Goal: Task Accomplishment & Management: Manage account settings

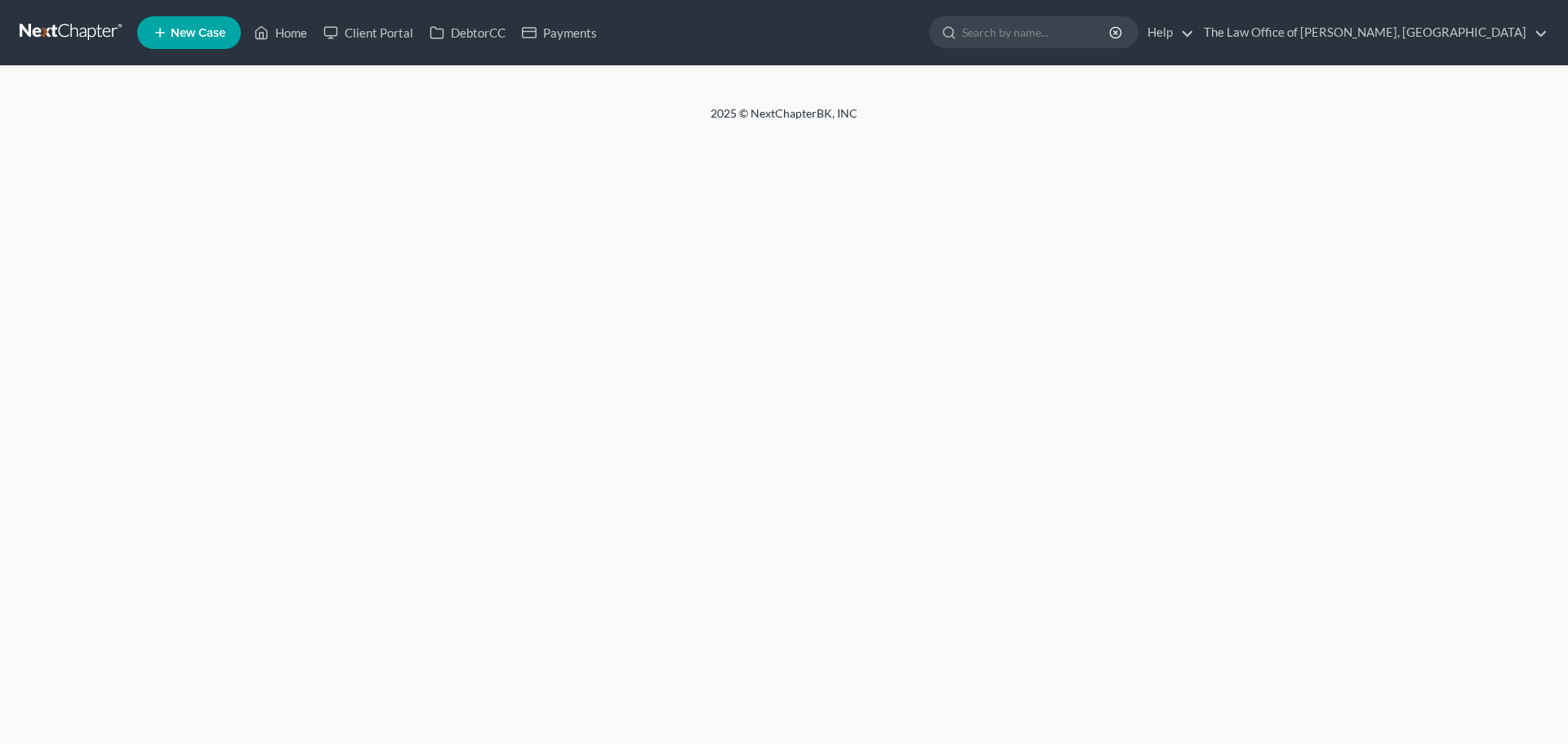
select select "1"
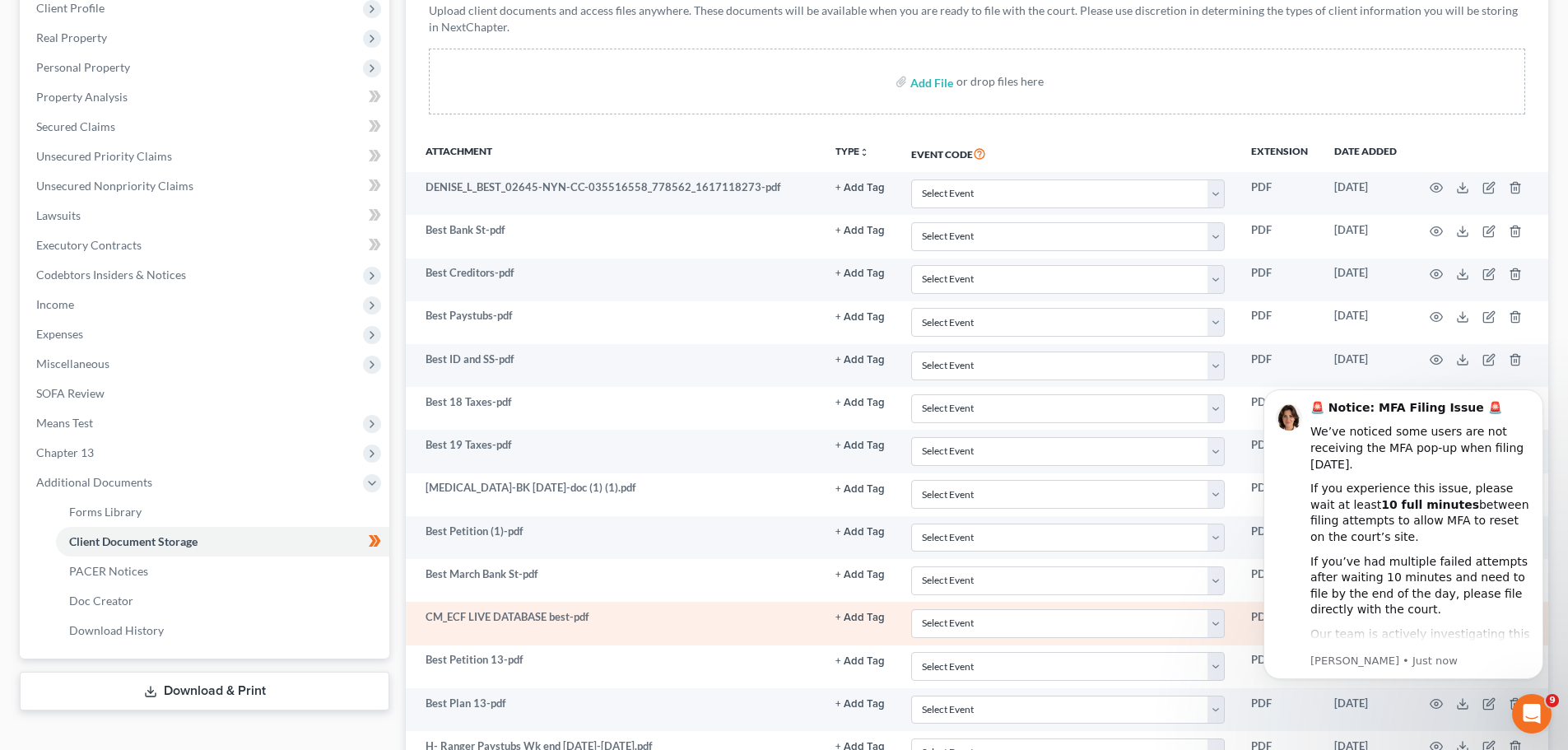
scroll to position [412, 0]
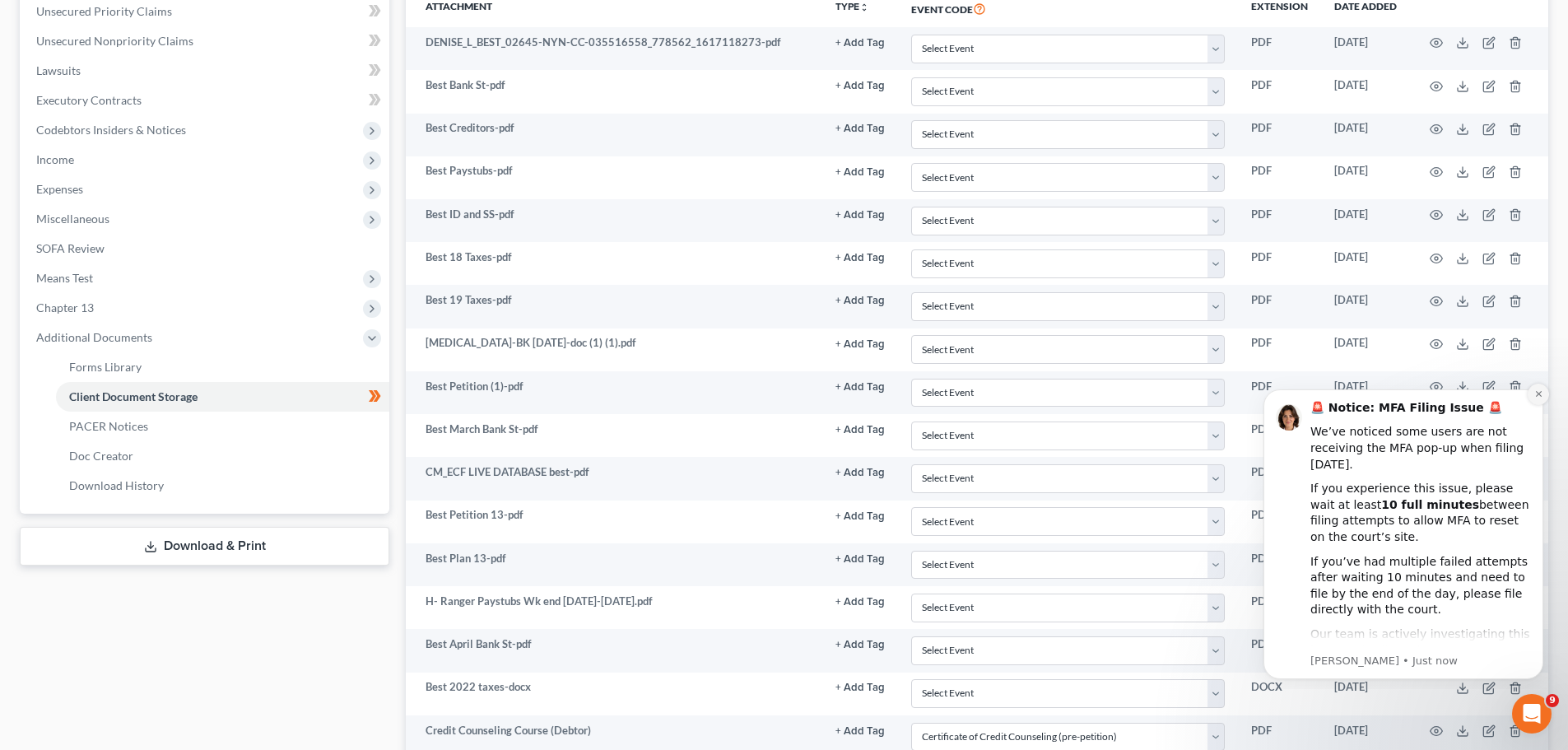
click at [1535, 392] on icon "Dismiss notification" at bounding box center [1539, 394] width 9 height 9
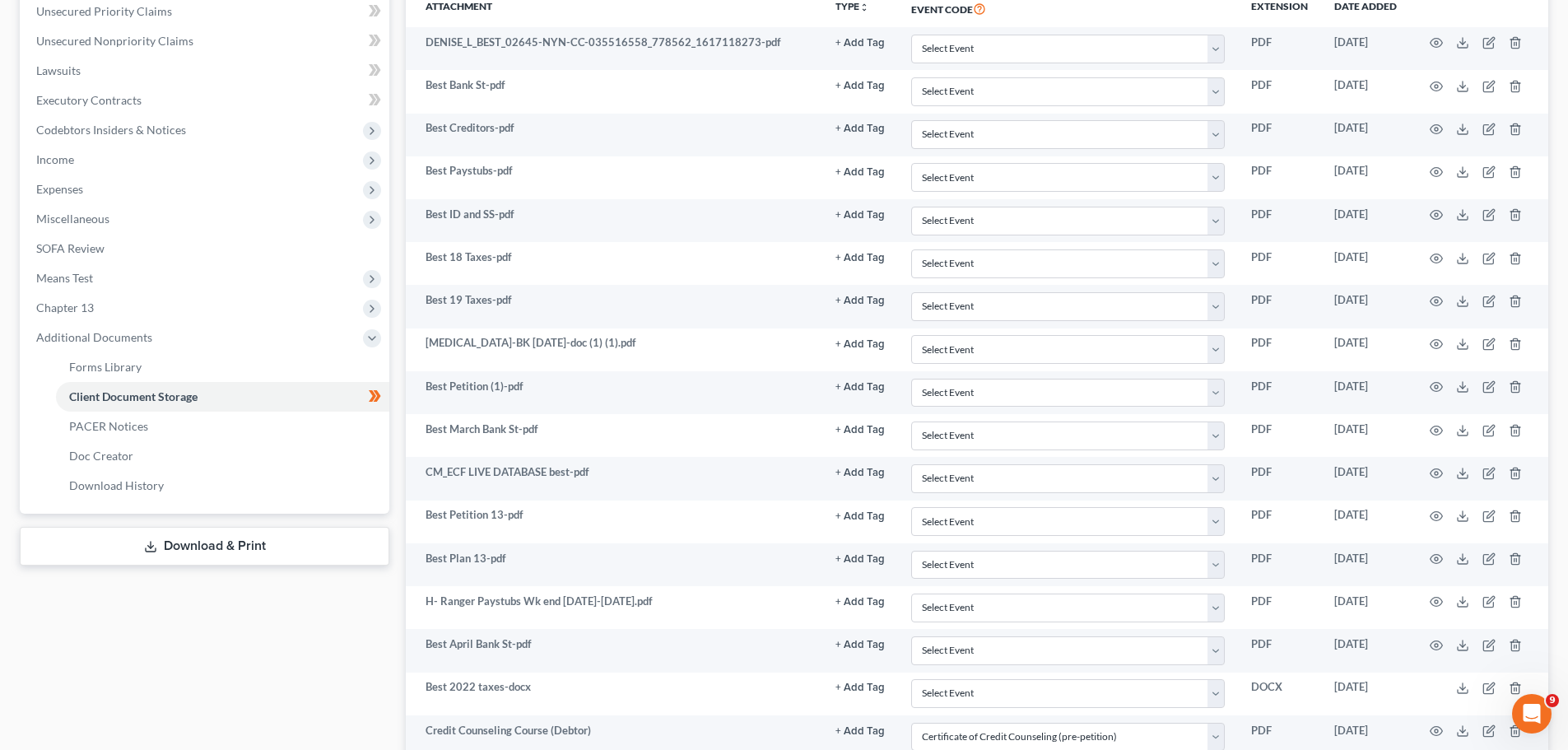
scroll to position [0, 0]
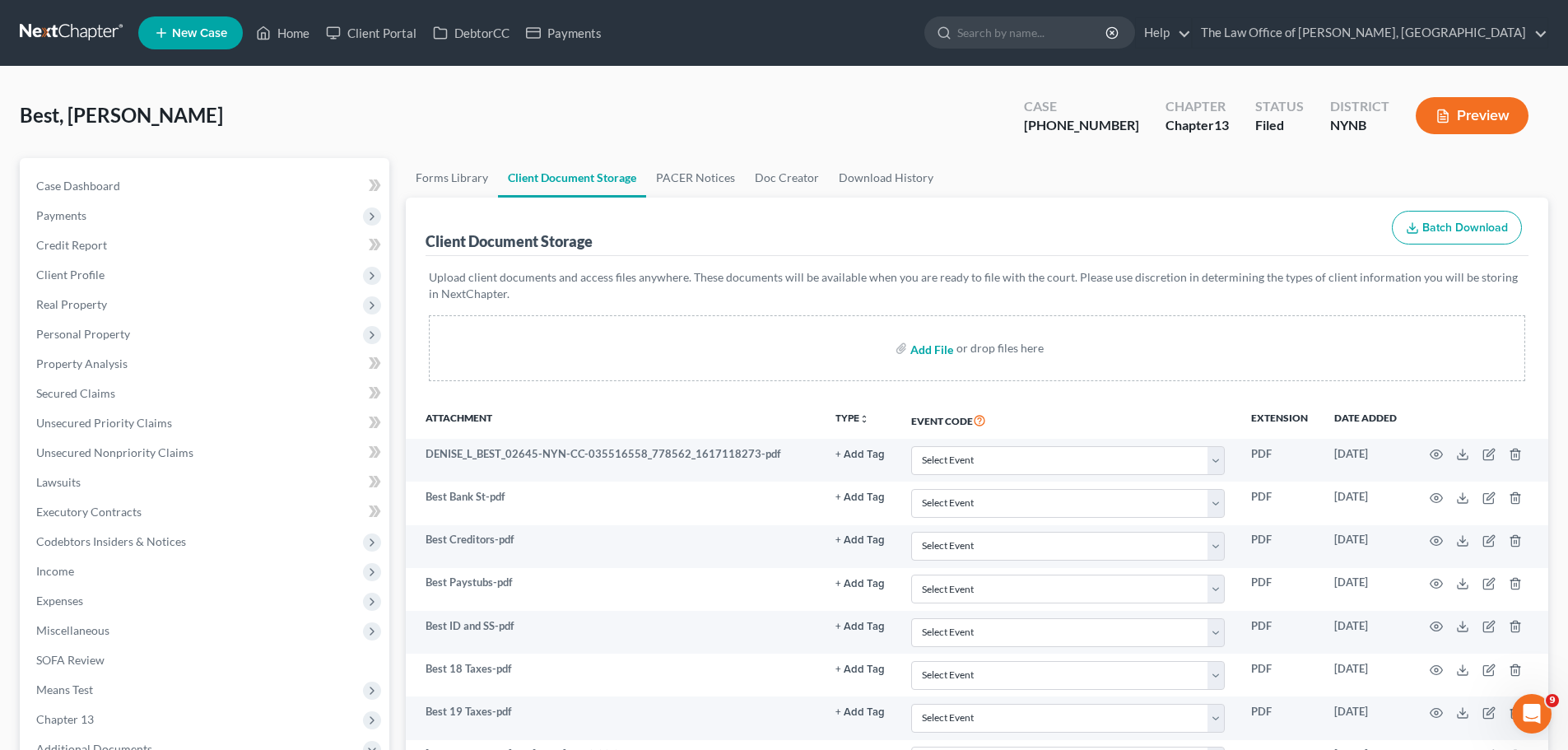
click at [933, 349] on input "file" at bounding box center [930, 348] width 40 height 29
type input "C:\fakepath\1000008997.jpg"
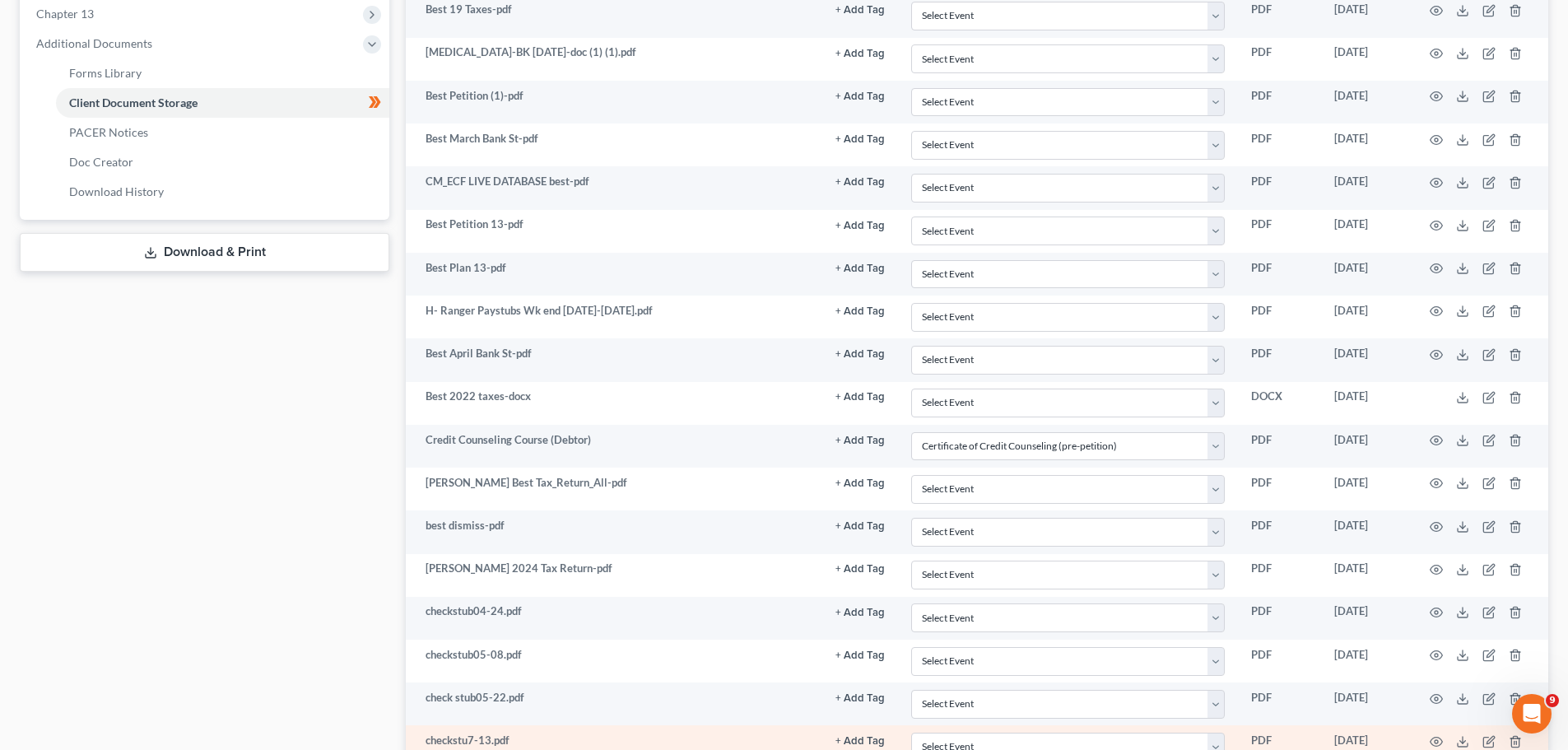
scroll to position [487, 0]
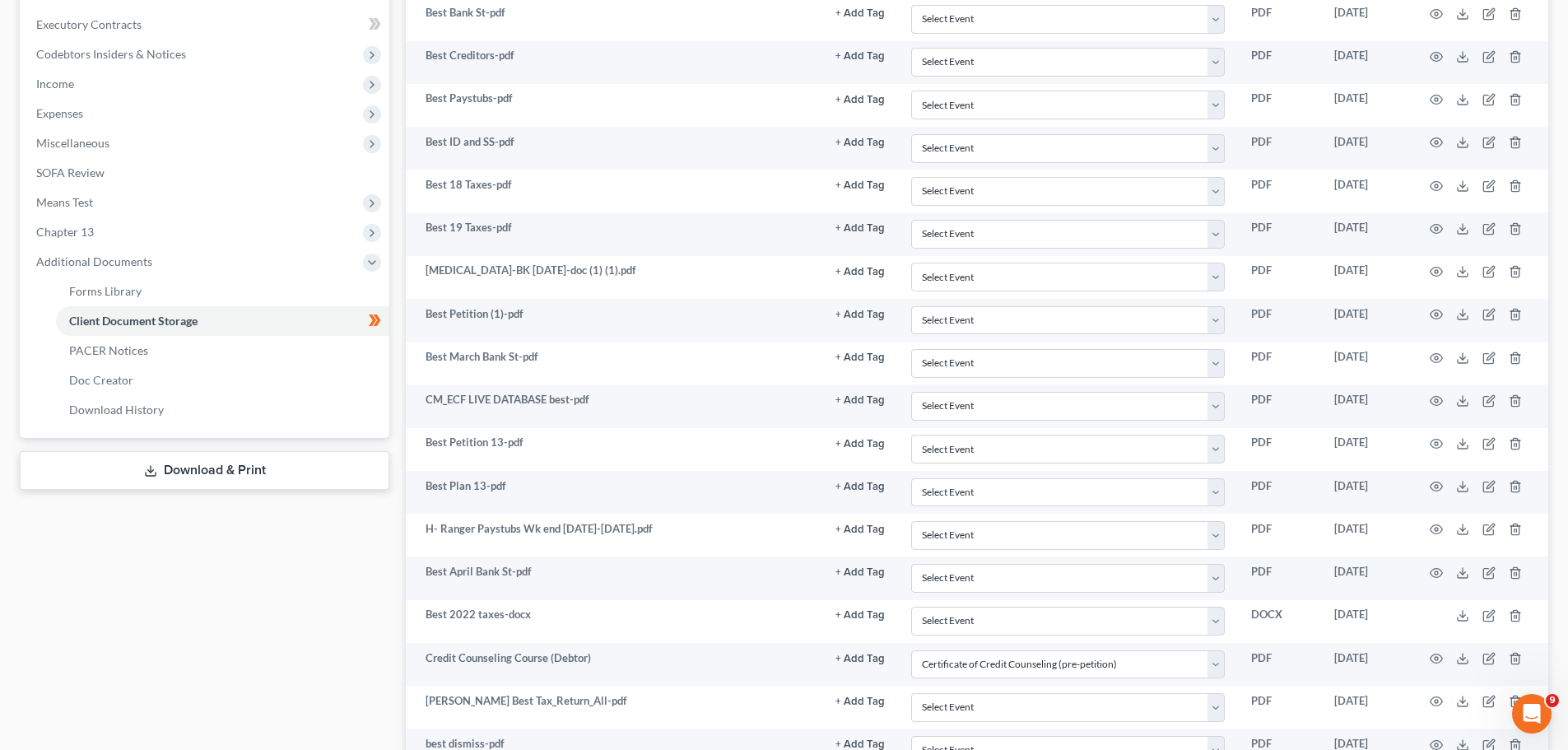
select select "1"
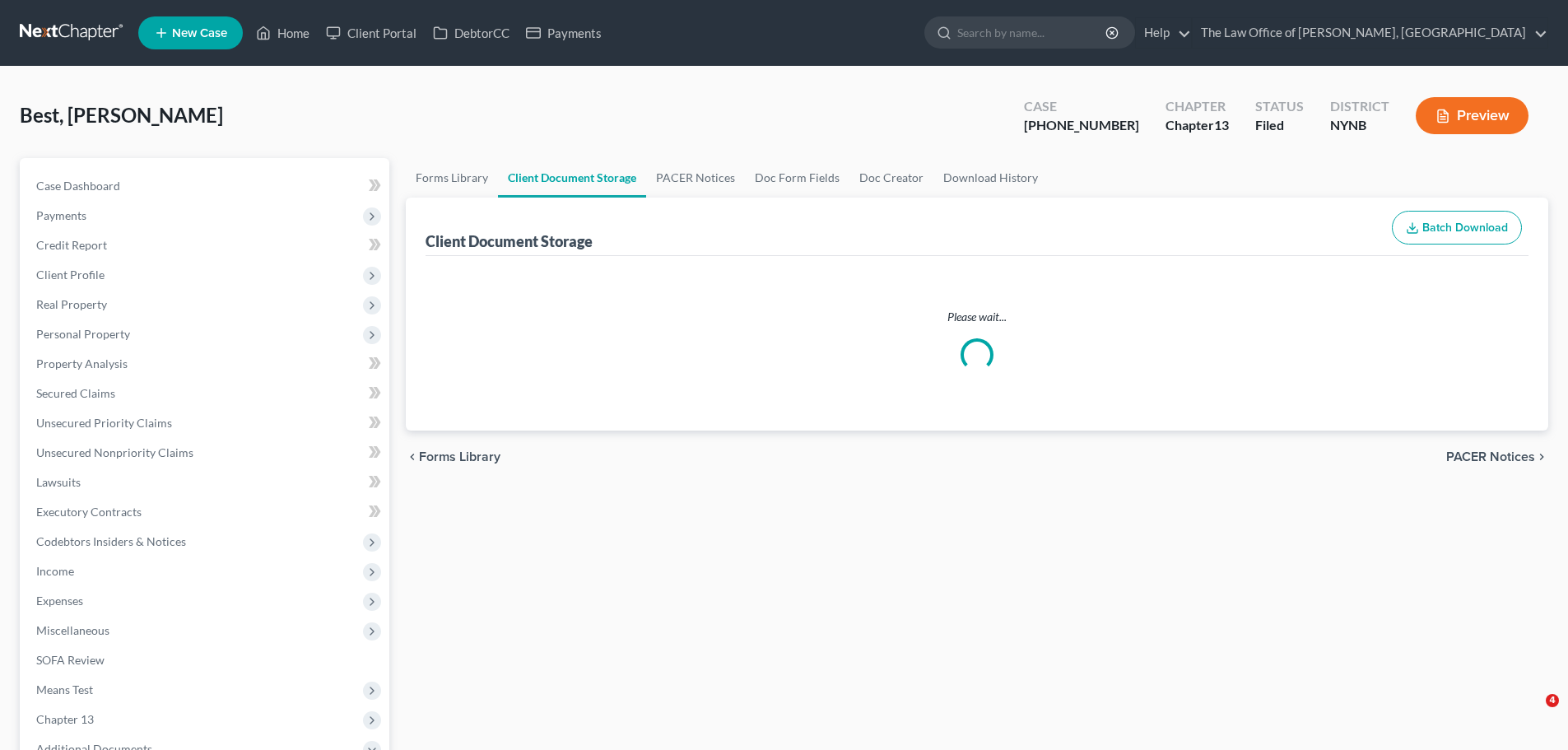
select select "1"
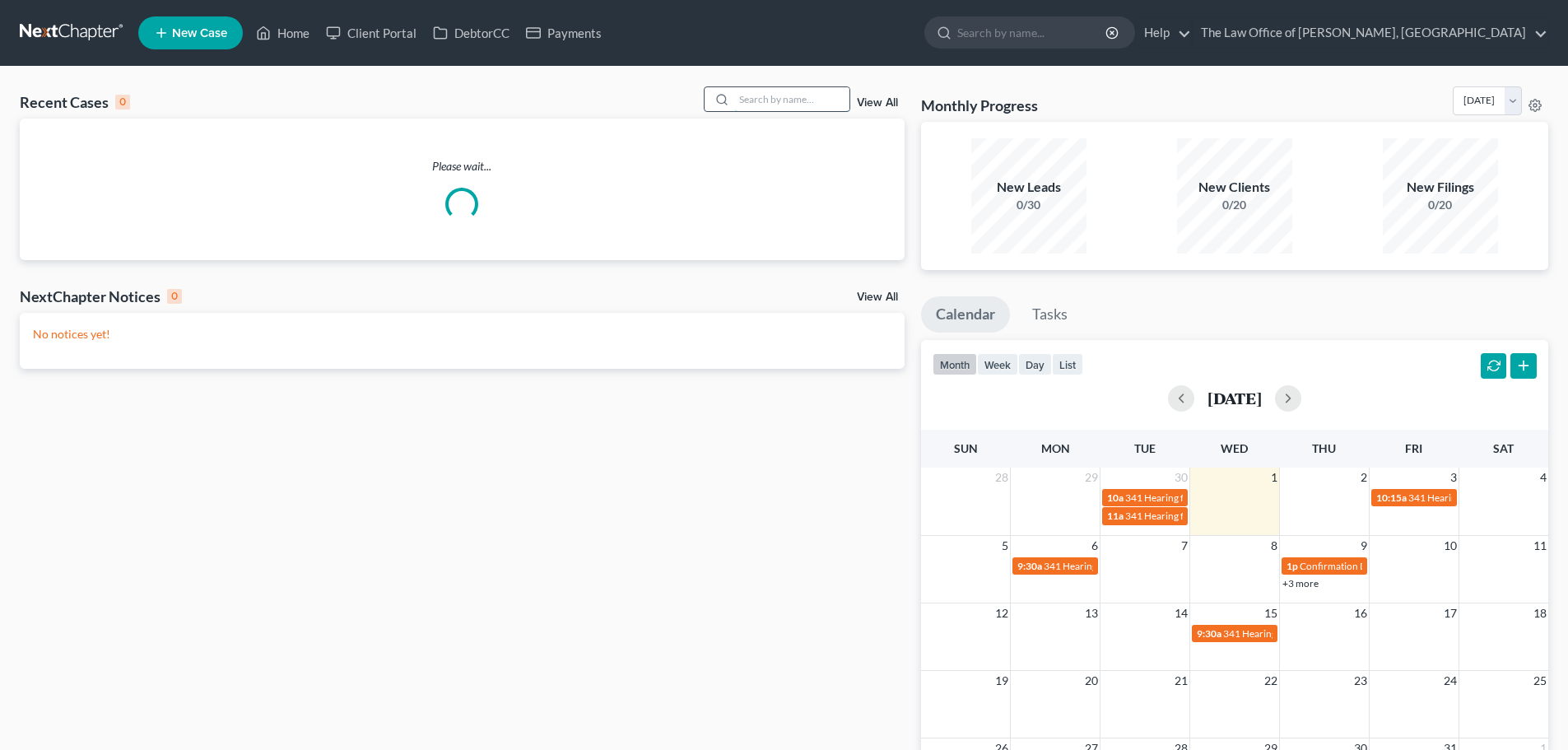
click at [793, 94] on input "search" at bounding box center [792, 98] width 115 height 24
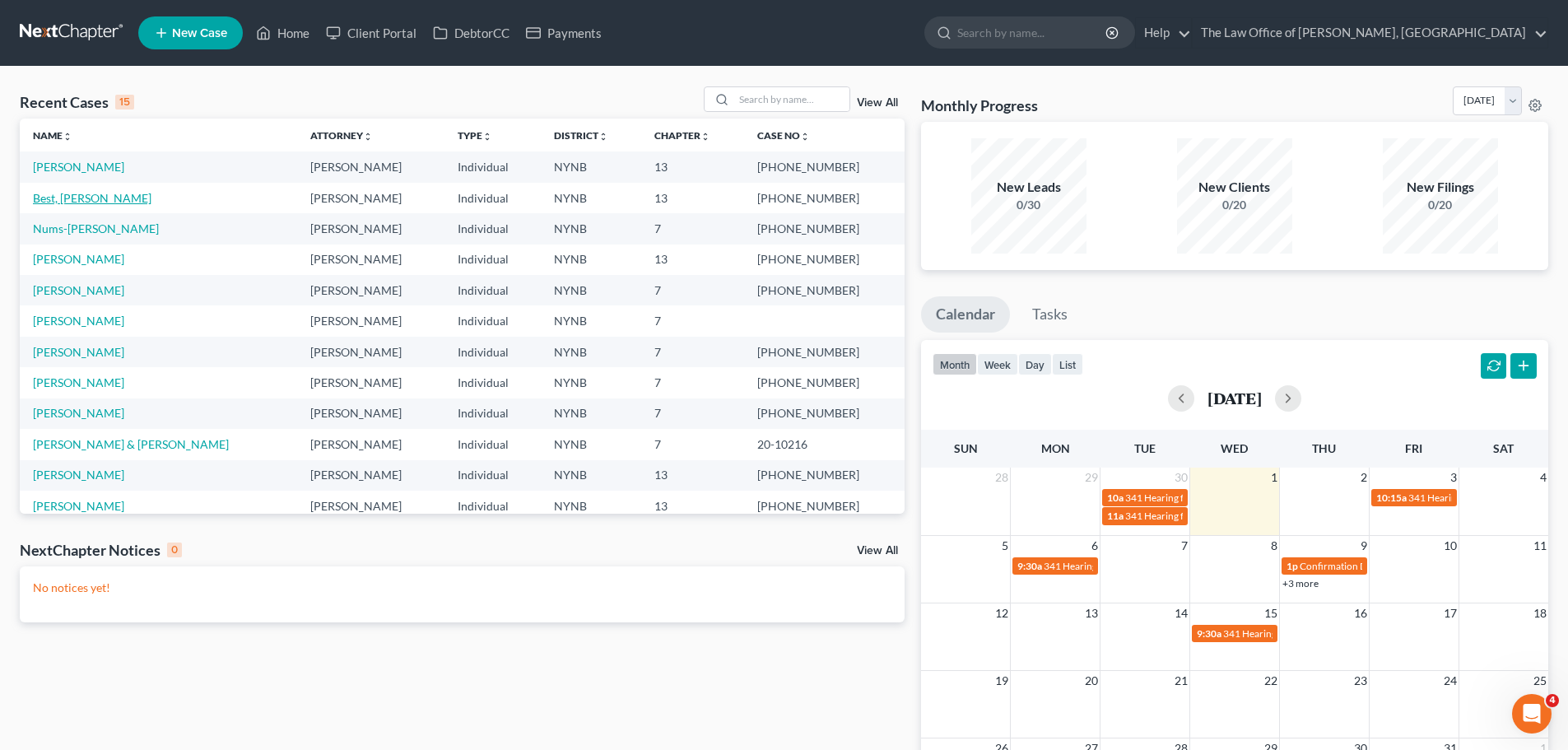
click at [72, 201] on link "Best, [PERSON_NAME]" at bounding box center [92, 197] width 118 height 14
select select "6"
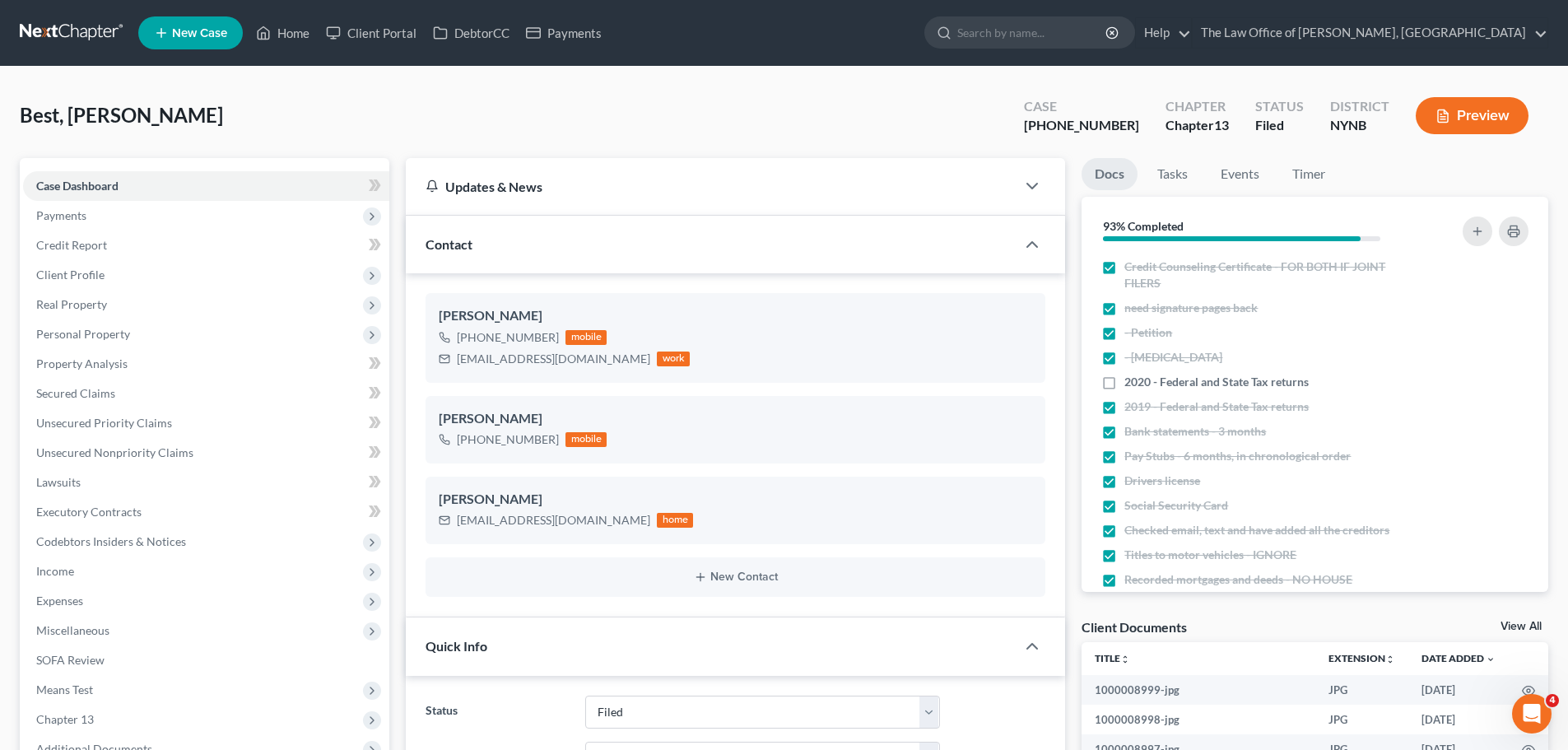
scroll to position [330, 0]
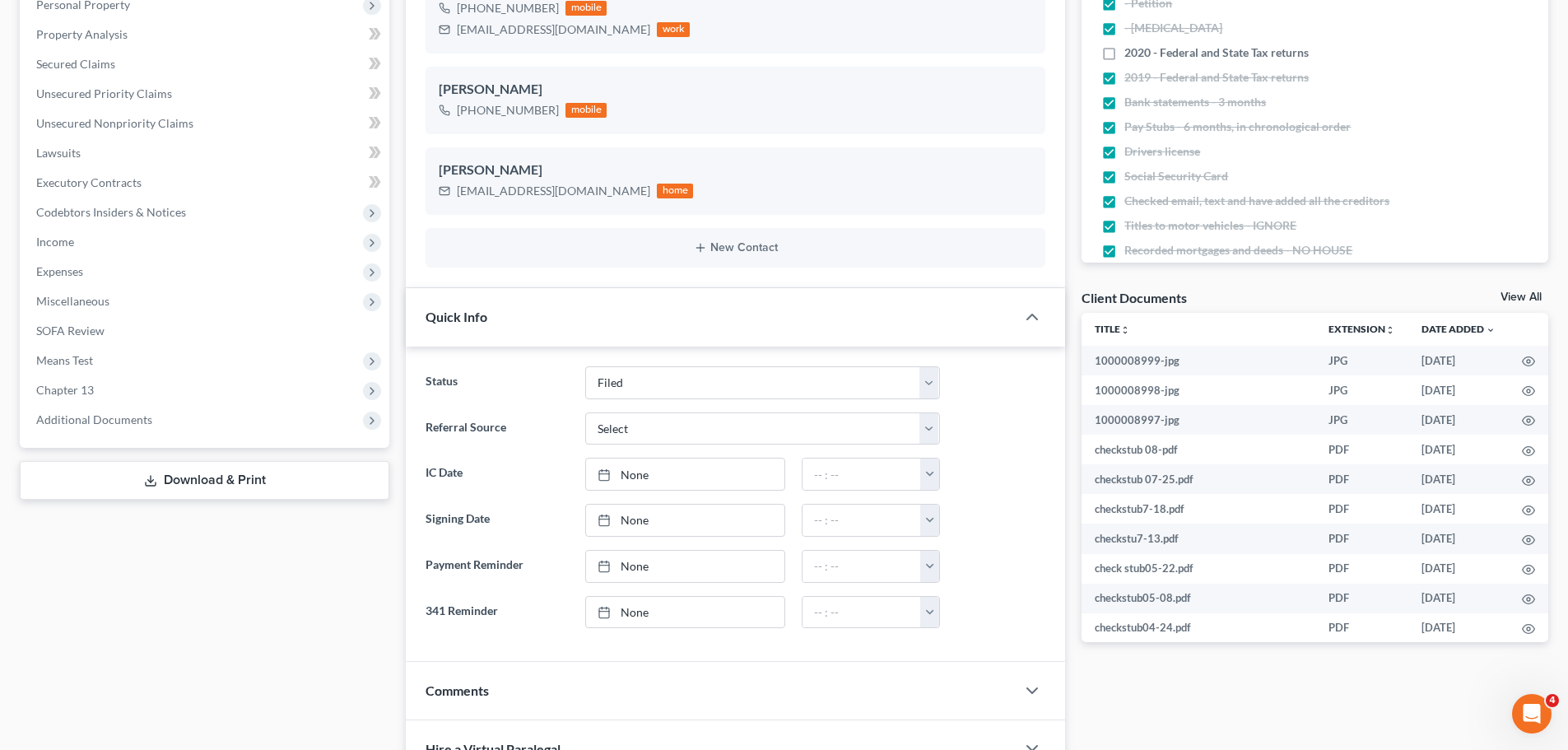
click at [118, 431] on span "Additional Documents" at bounding box center [206, 419] width 366 height 29
click at [289, 464] on link "Client Document Storage" at bounding box center [222, 478] width 333 height 29
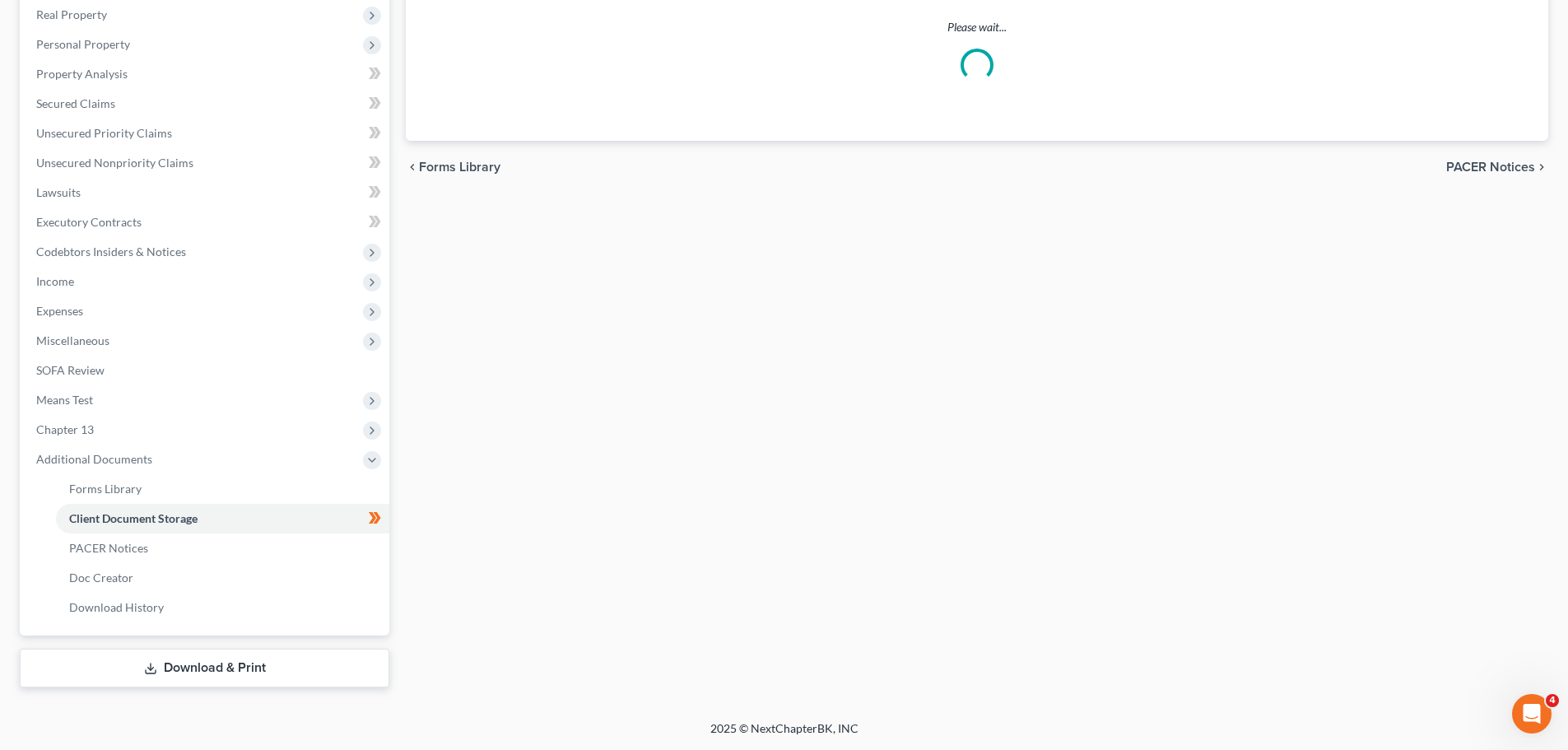
select select "1"
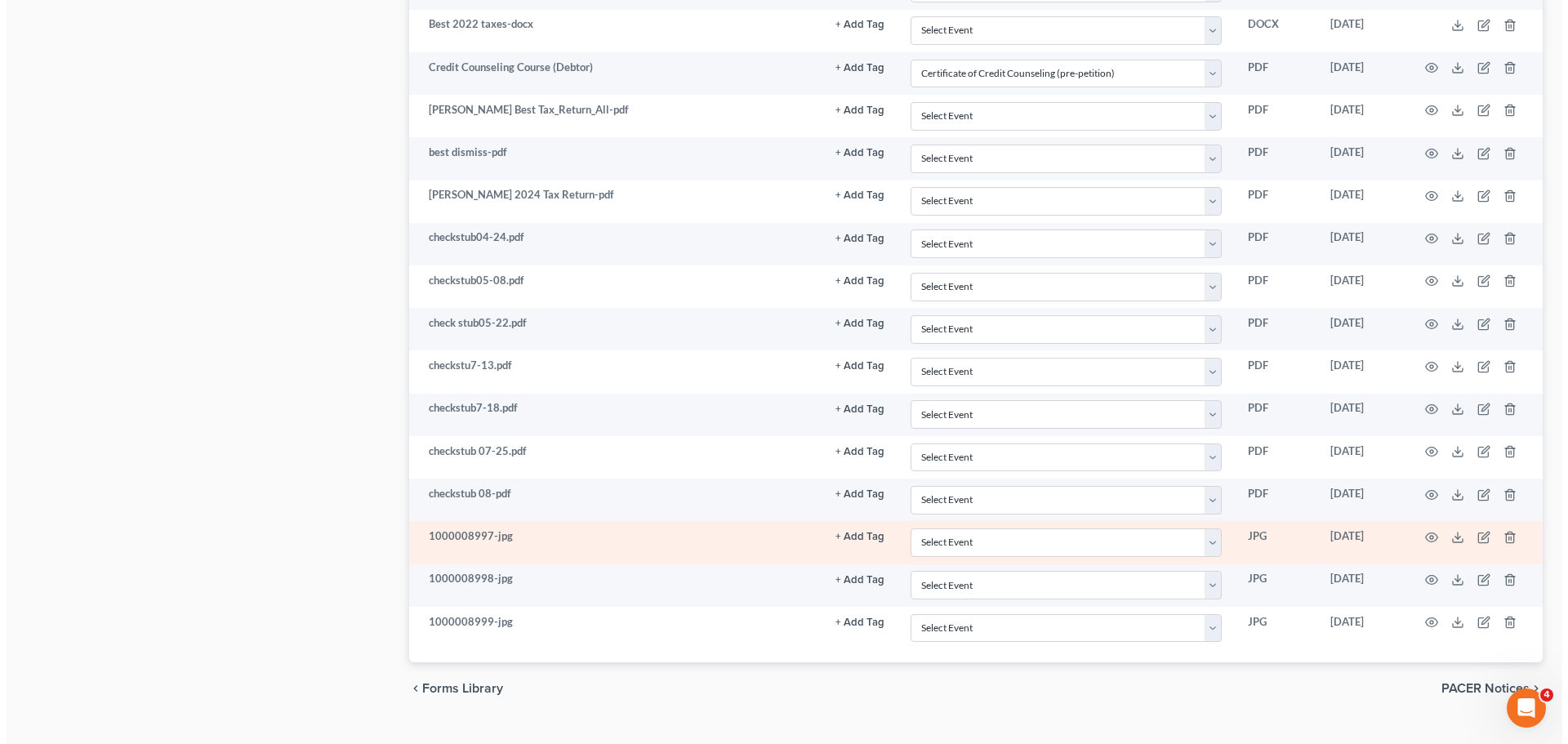
scroll to position [1098, 0]
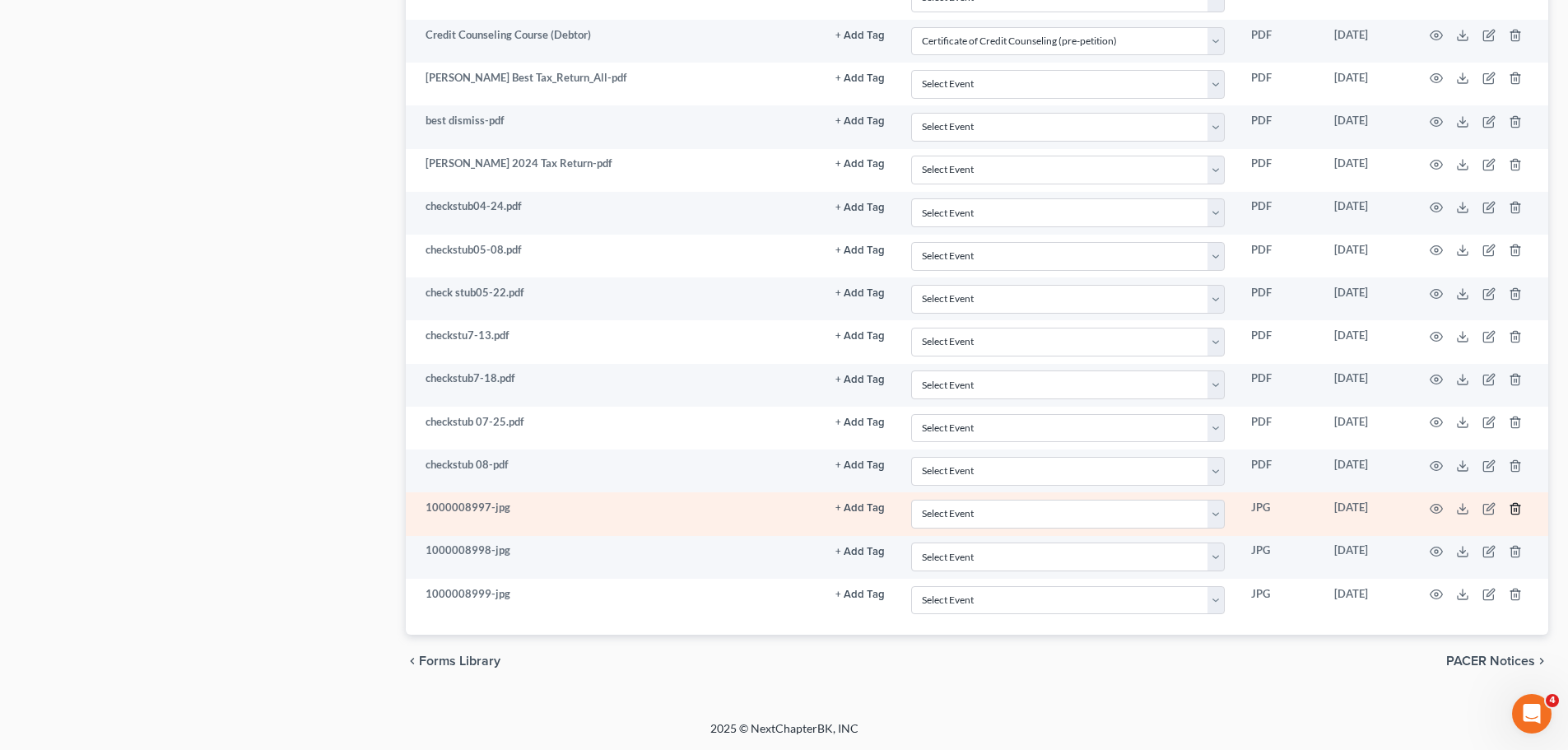
click at [1519, 501] on td at bounding box center [1479, 513] width 138 height 43
click at [1515, 512] on icon "button" at bounding box center [1515, 508] width 13 height 13
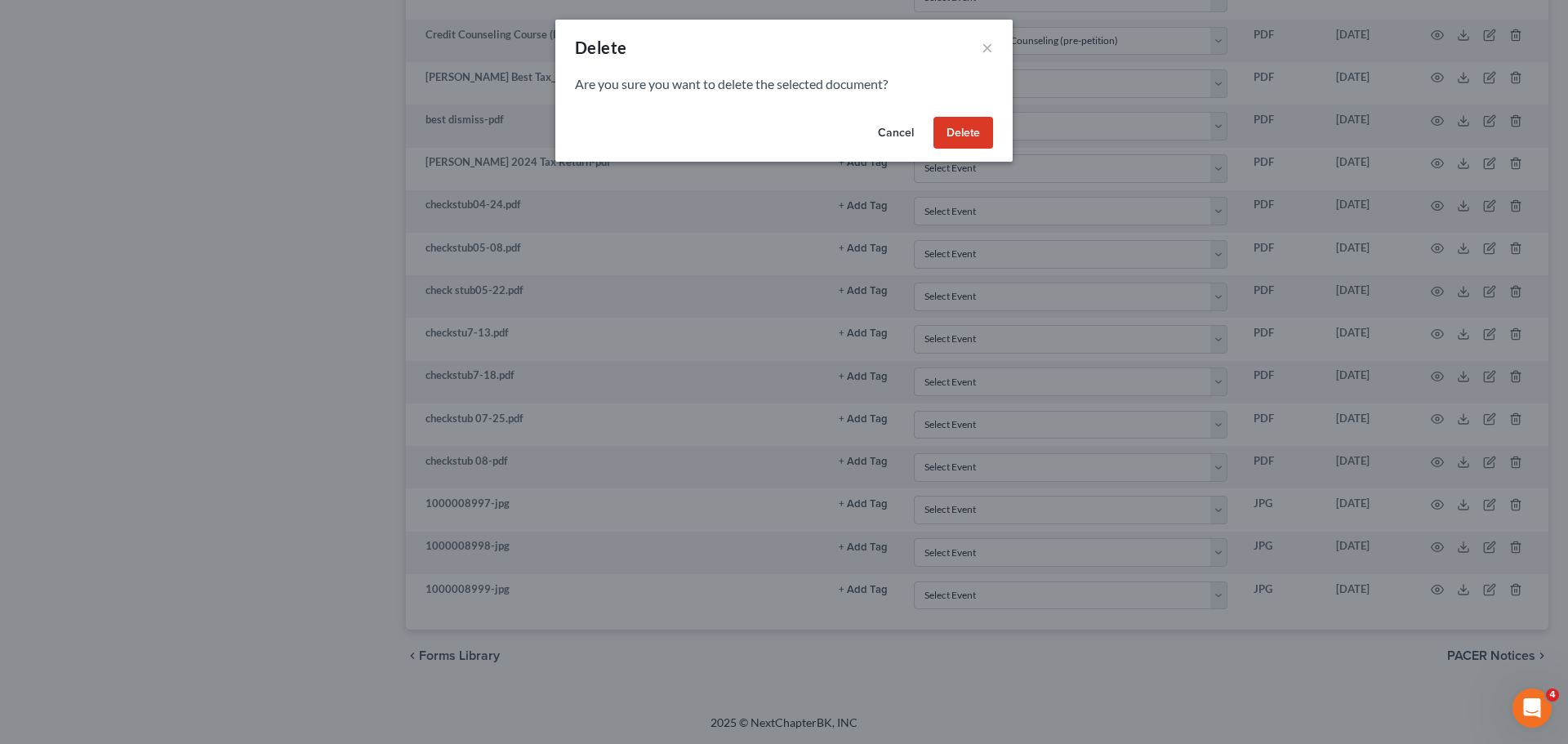
click at [950, 130] on button "Delete" at bounding box center [963, 133] width 60 height 33
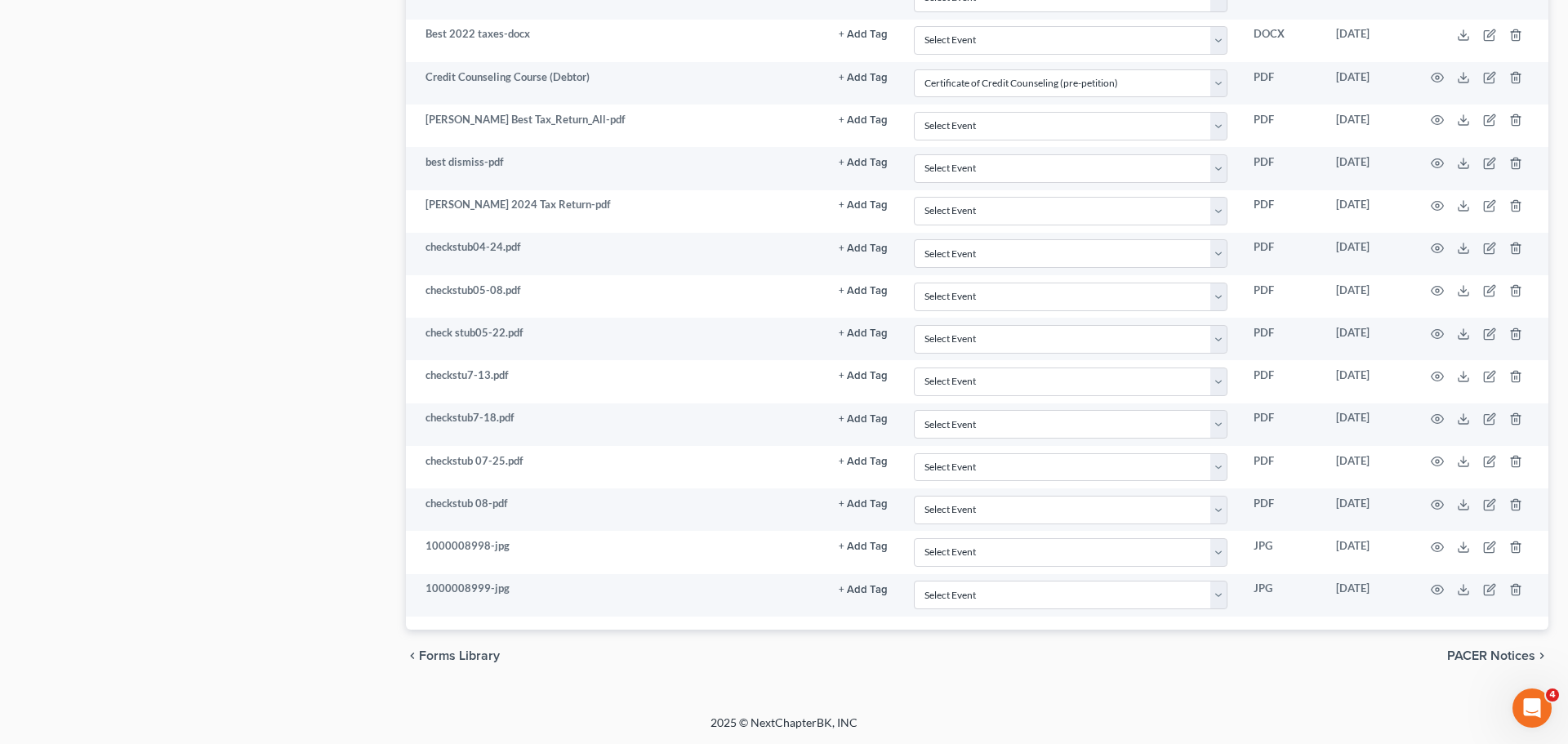
scroll to position [1056, 0]
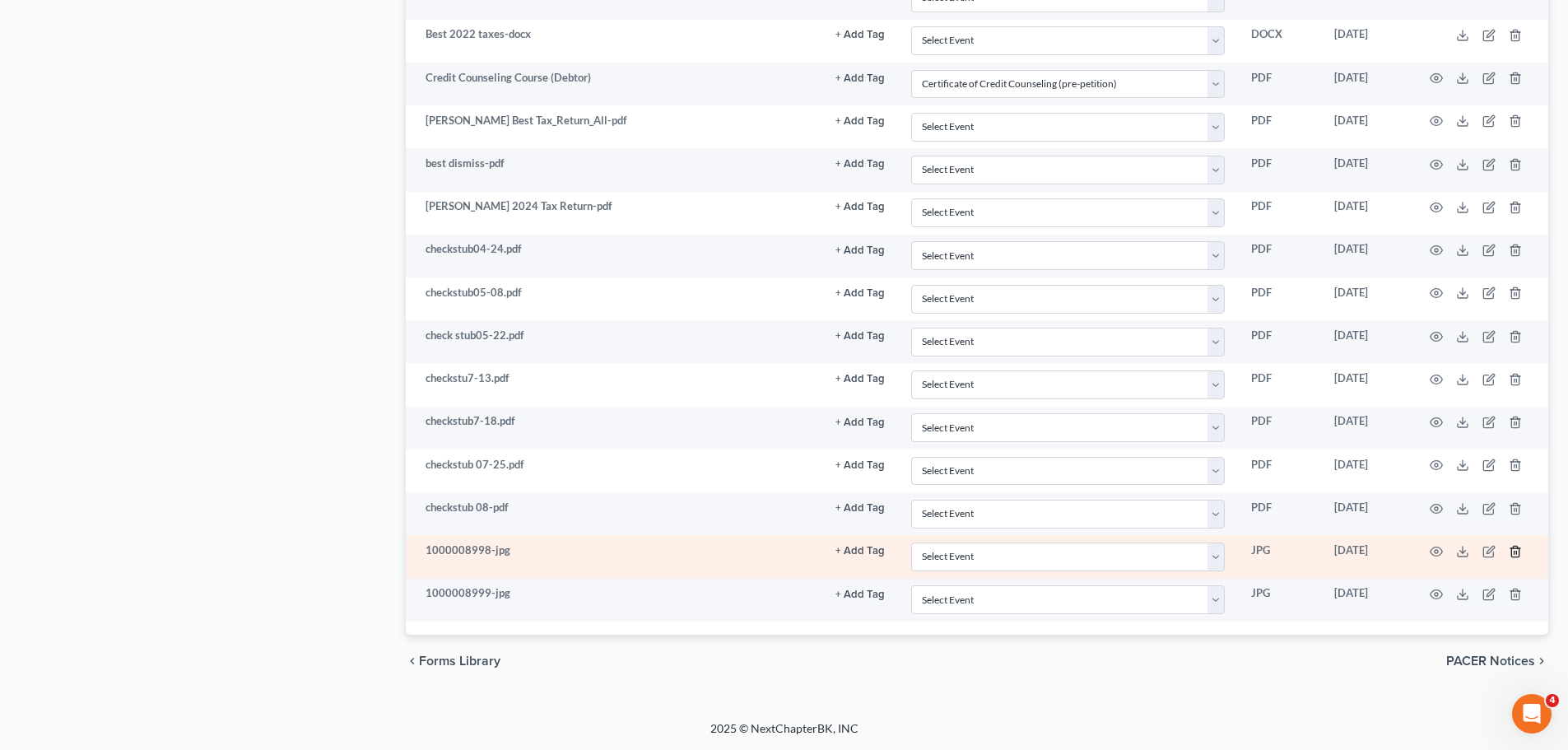
click at [1512, 546] on icon "button" at bounding box center [1515, 552] width 13 height 13
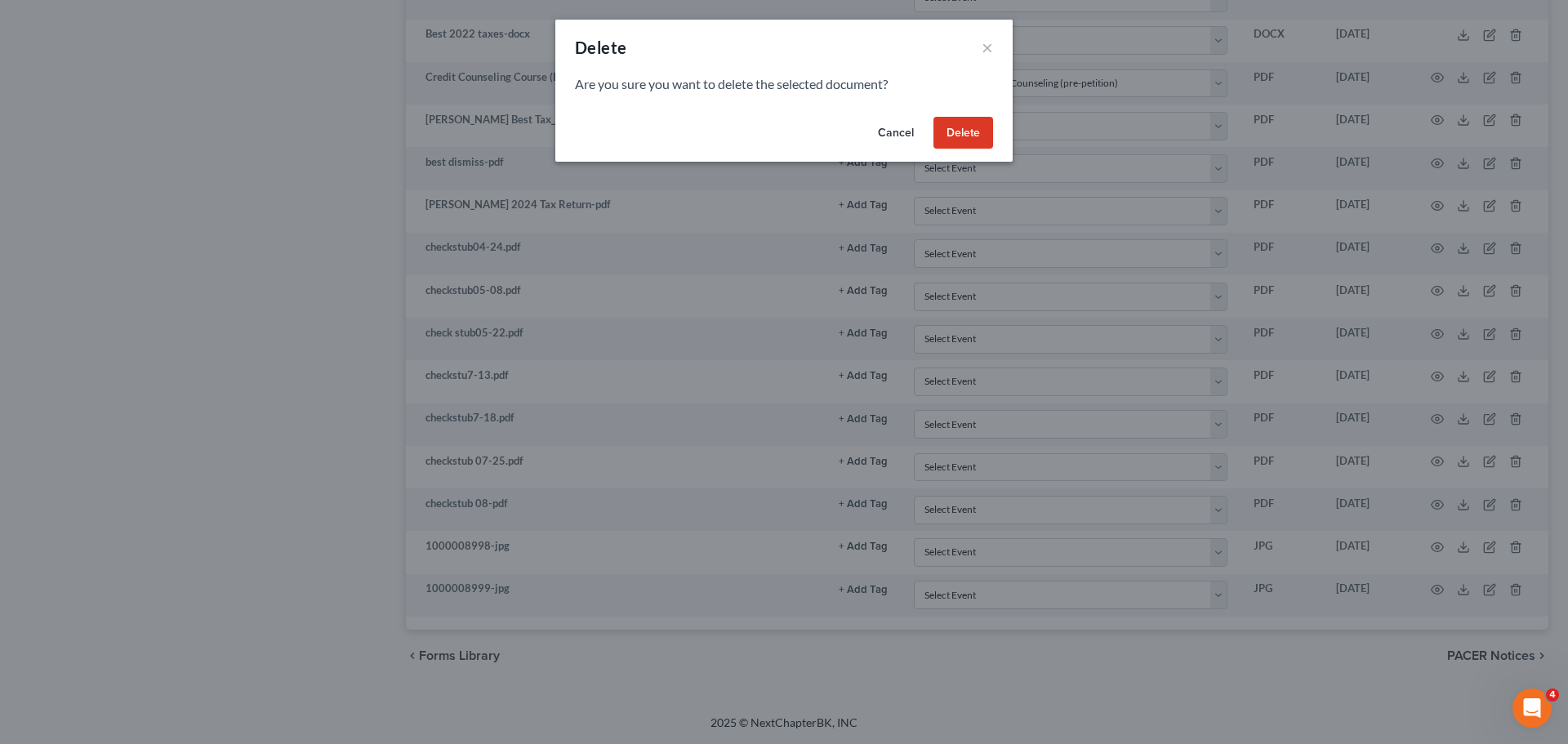
click at [967, 141] on button "Delete" at bounding box center [963, 133] width 60 height 33
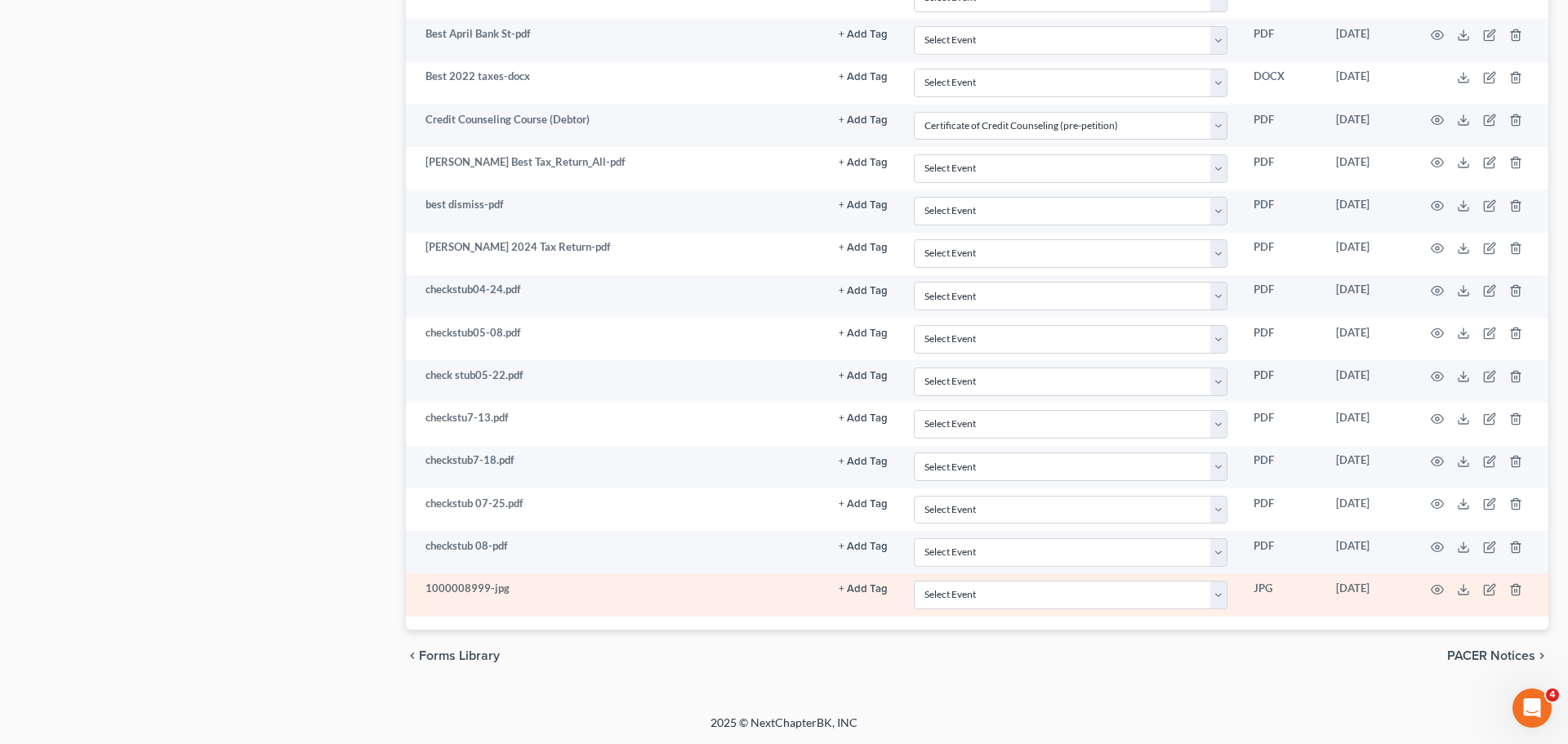
scroll to position [1013, 0]
click at [1506, 583] on icon "button" at bounding box center [1503, 589] width 13 height 13
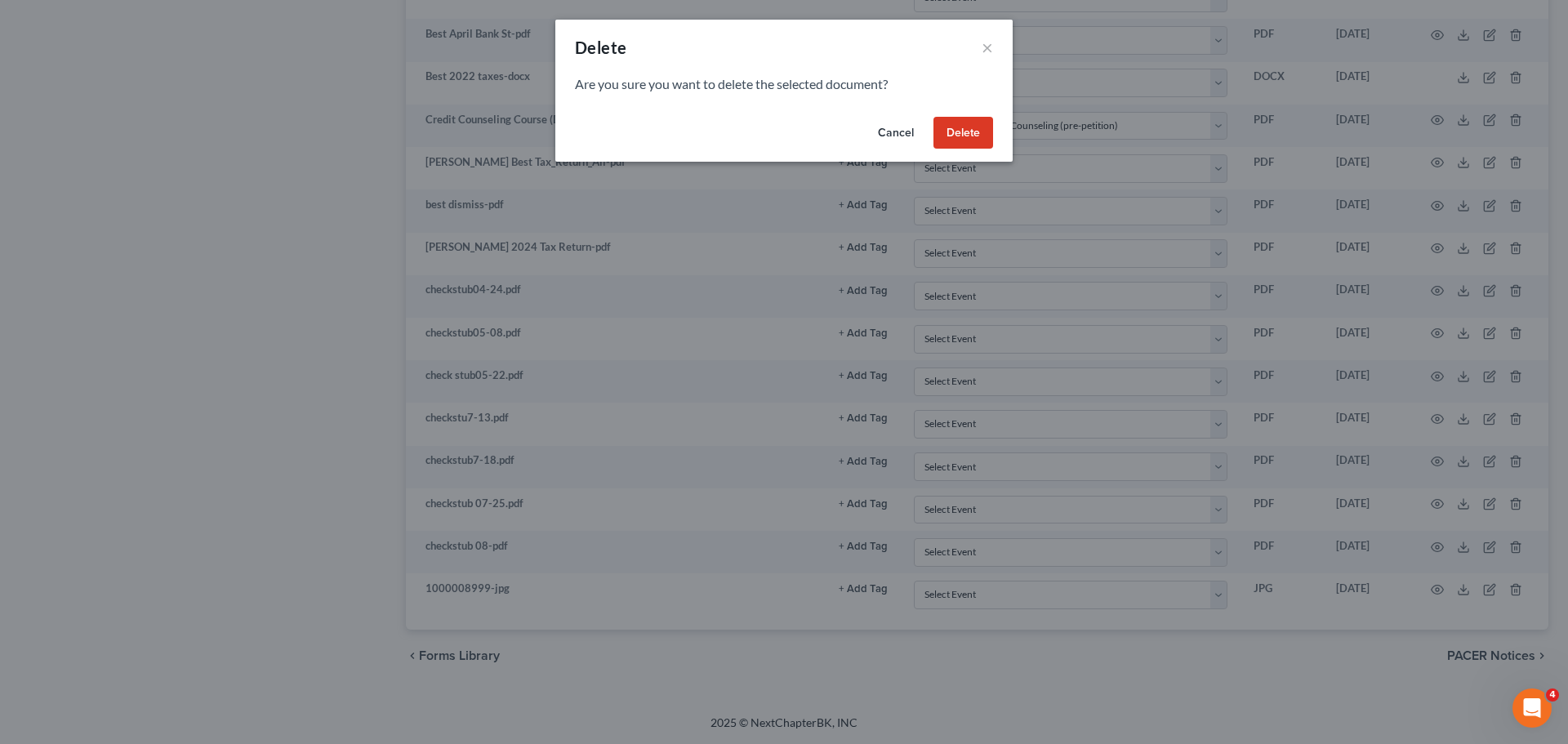
click at [966, 128] on button "Delete" at bounding box center [963, 133] width 60 height 33
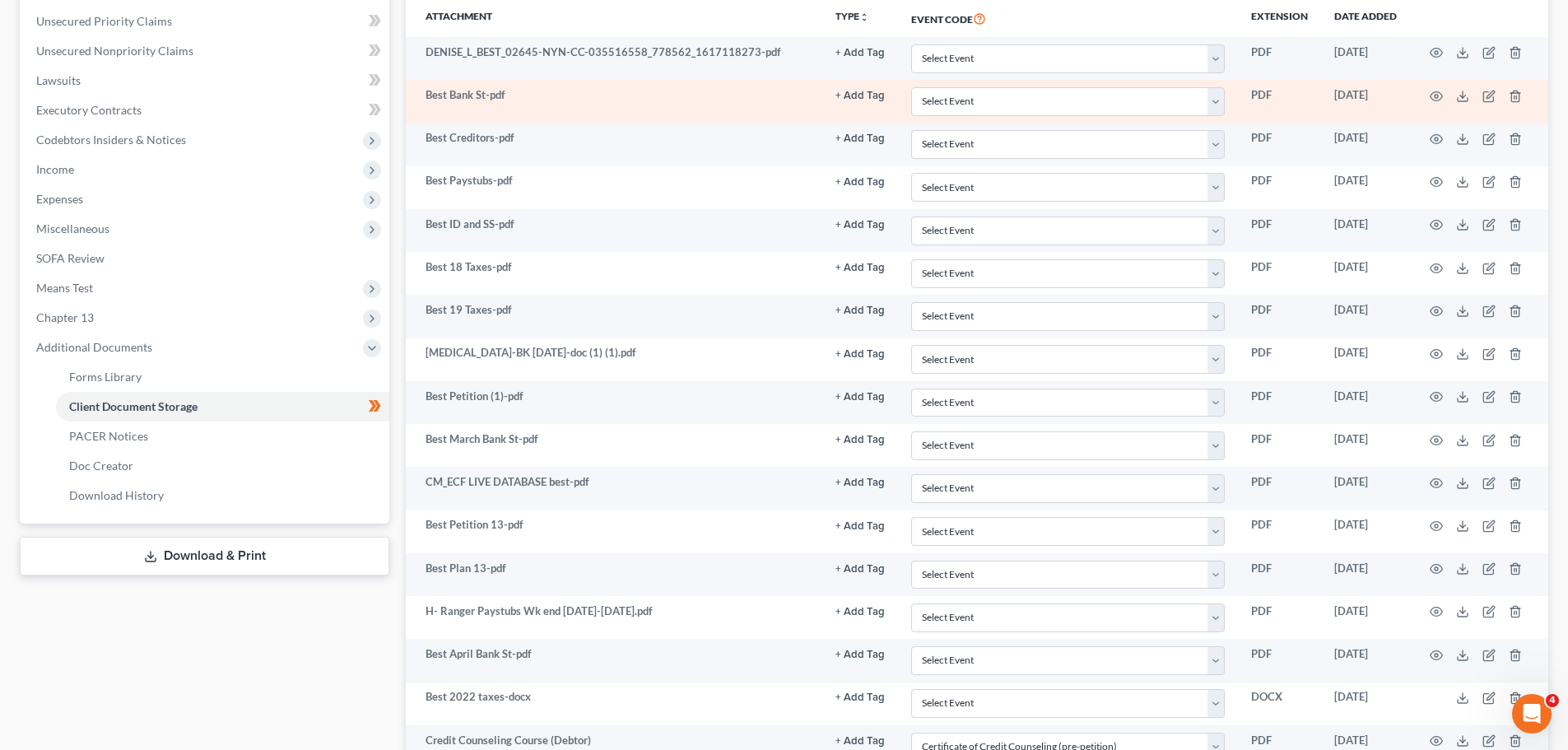
scroll to position [0, 0]
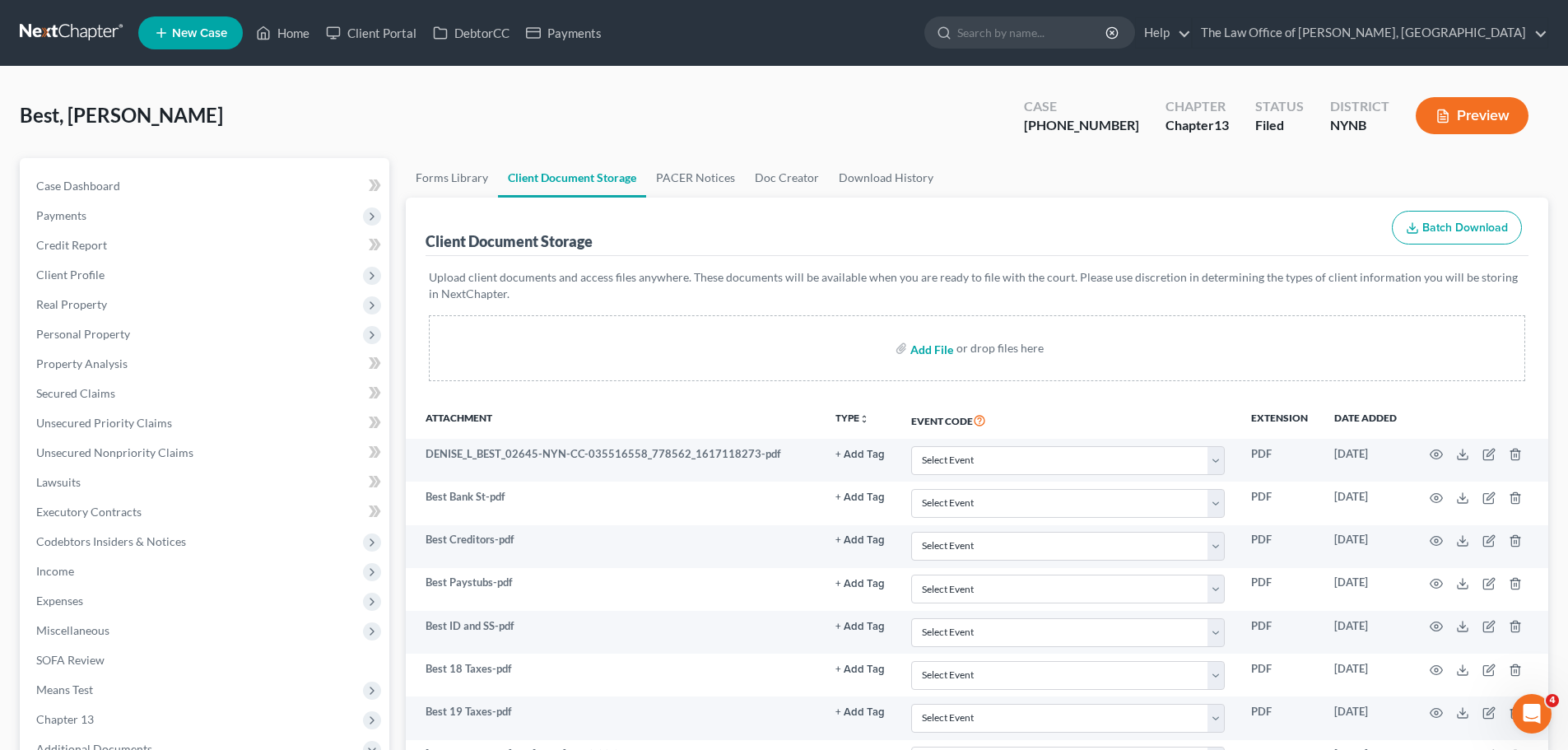
click at [929, 353] on input "file" at bounding box center [930, 348] width 40 height 29
type input "C:\fakepath\1000008997.jpg"
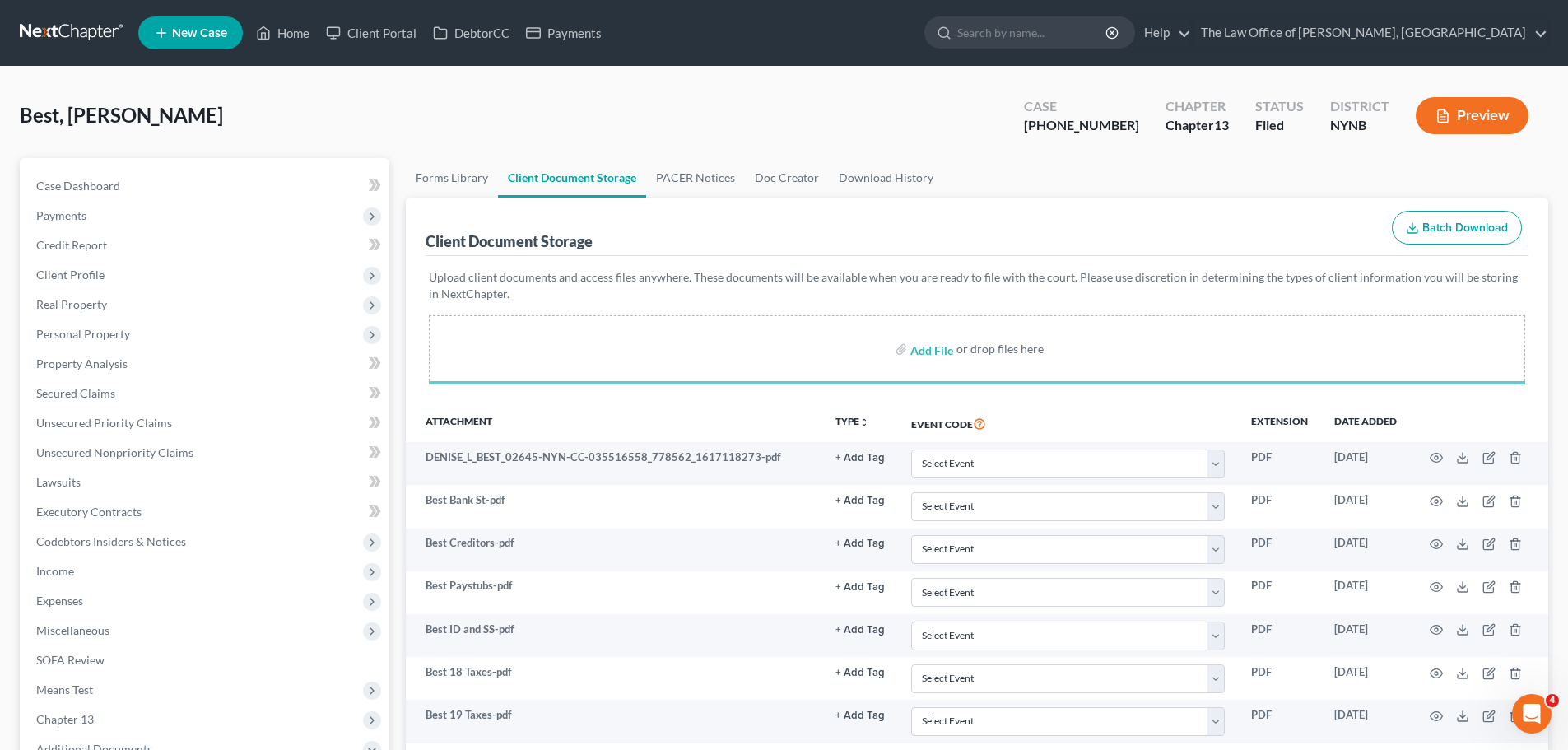
select select "1"
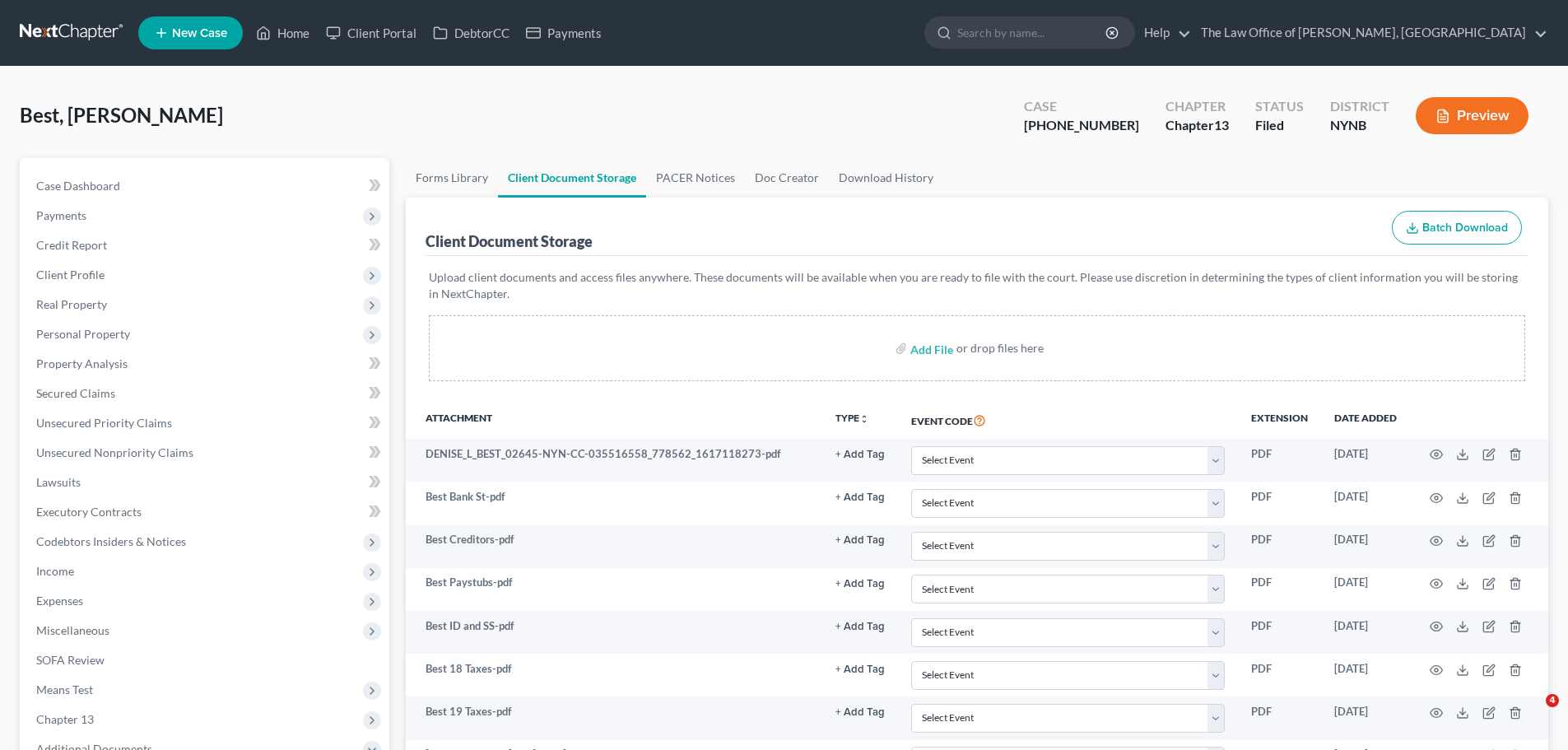
select select "1"
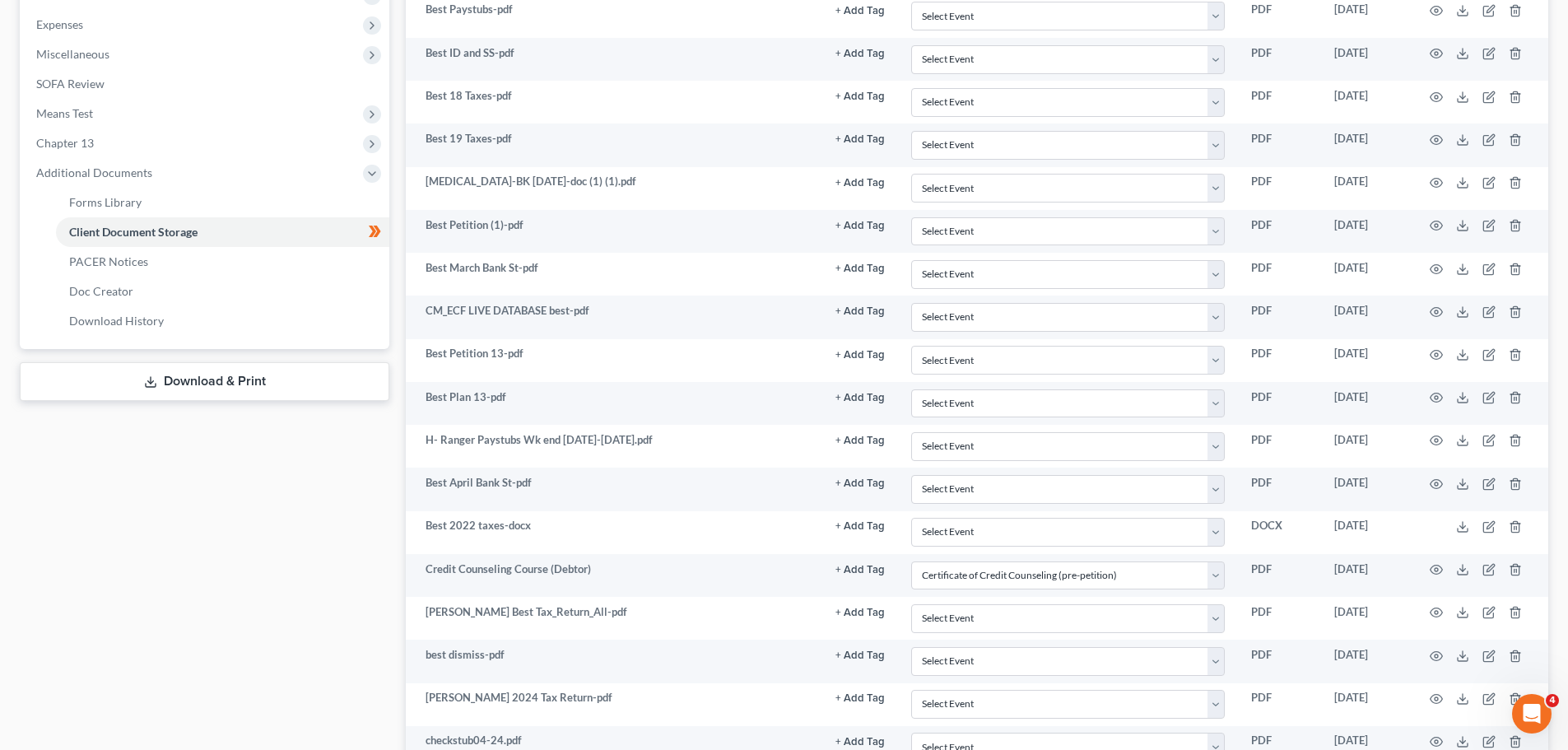
scroll to position [981, 0]
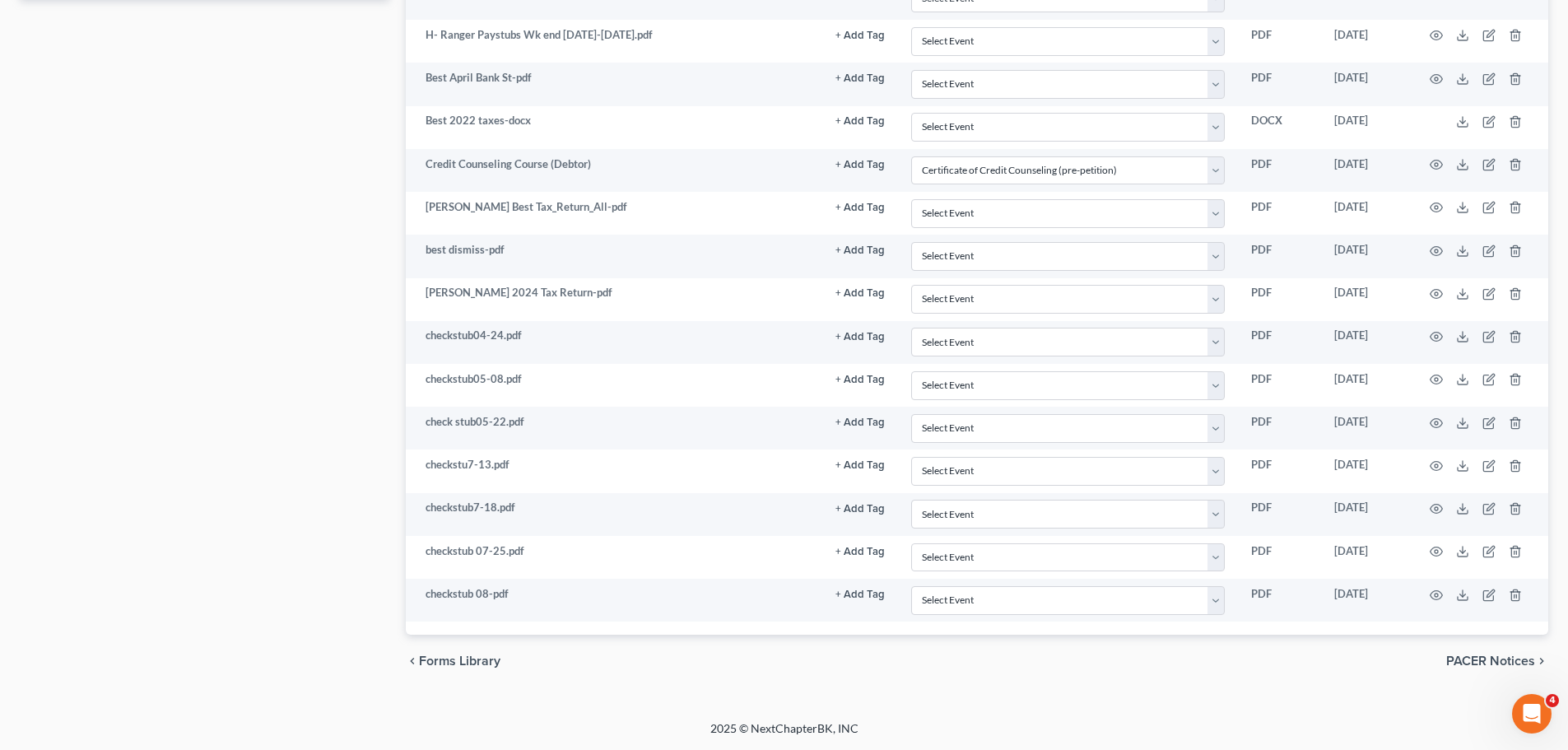
select select "1"
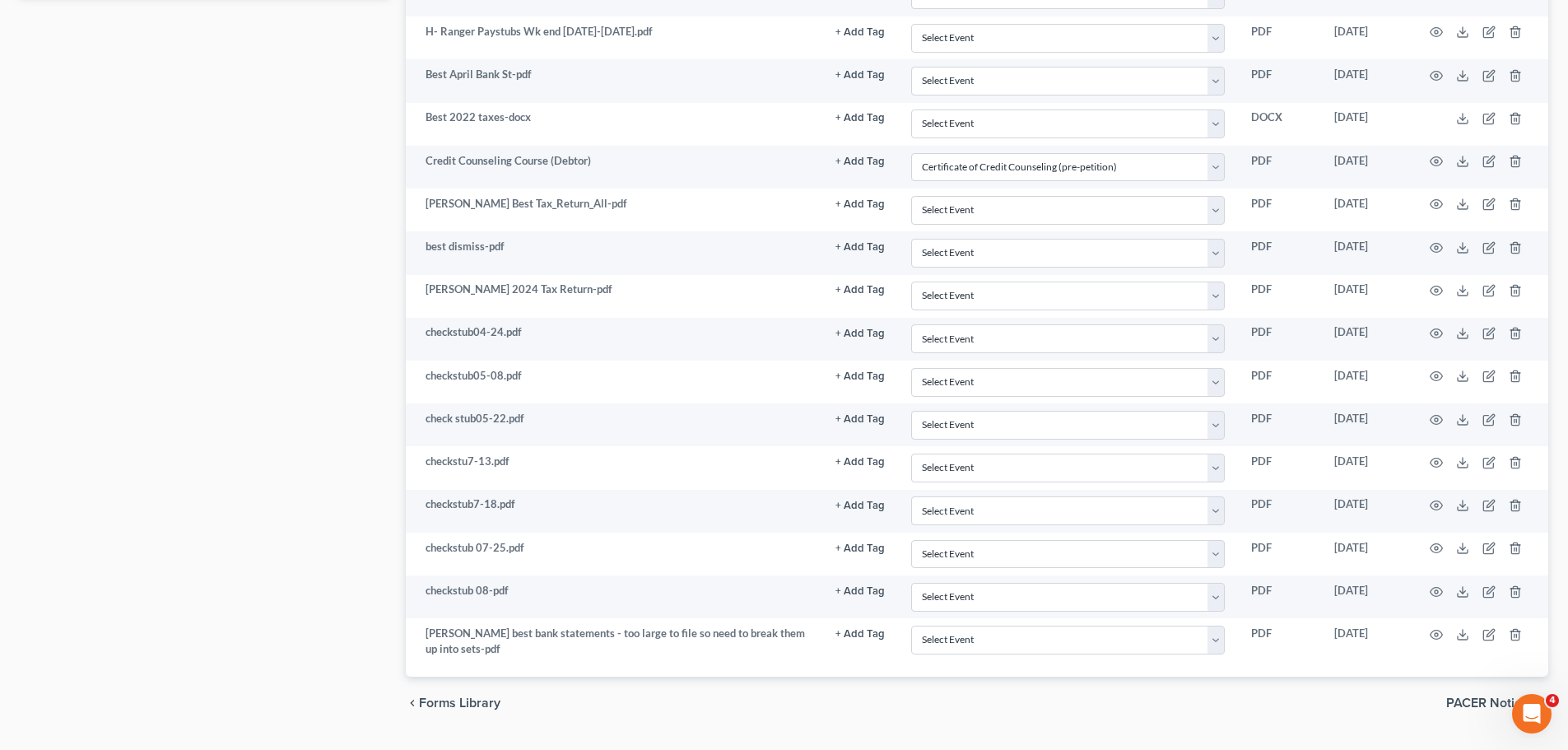
scroll to position [3, 0]
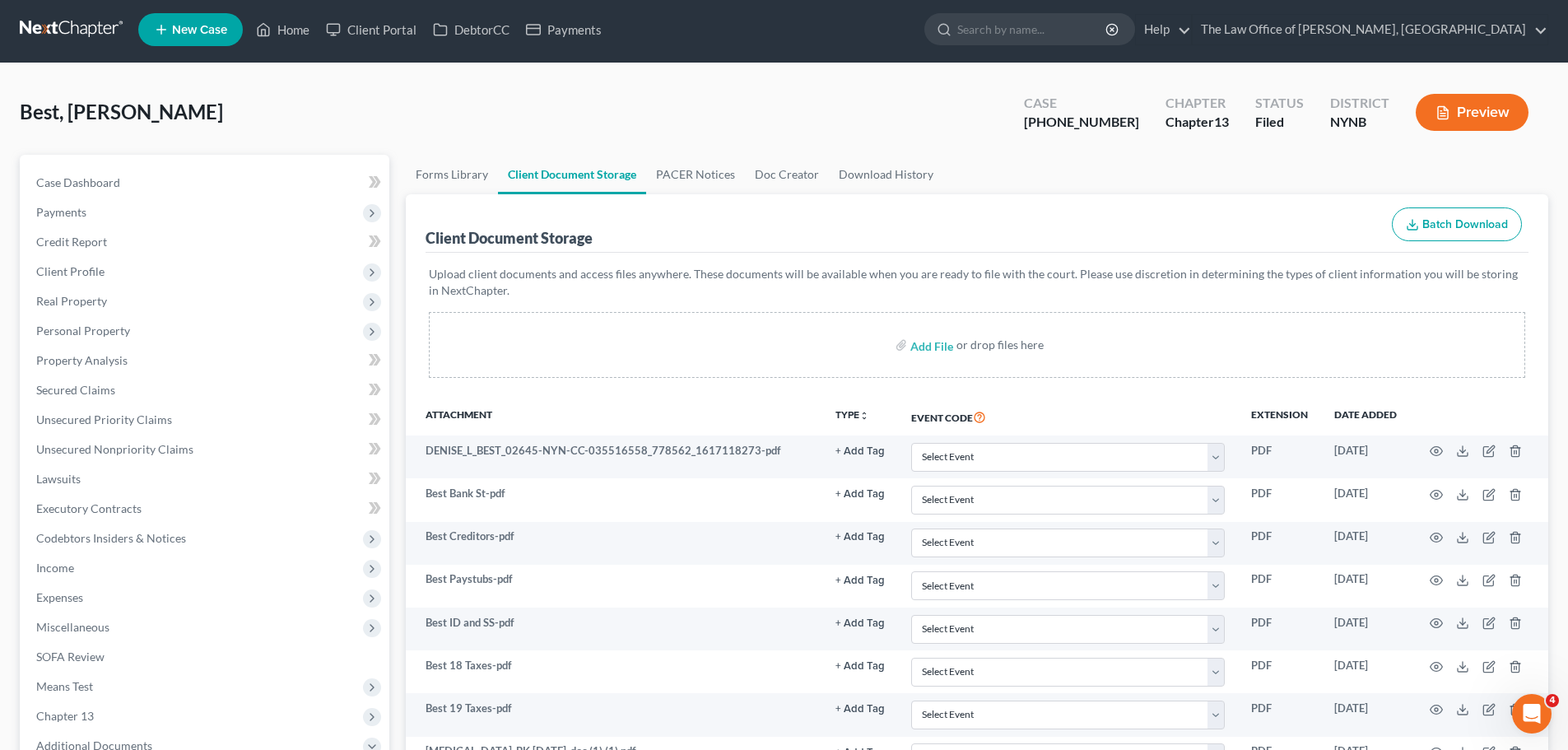
click at [1114, 118] on div "[PHONE_NUMBER]" at bounding box center [1082, 122] width 115 height 19
copy div "[PHONE_NUMBER]"
click at [1107, 118] on div "[PHONE_NUMBER]" at bounding box center [1082, 122] width 115 height 19
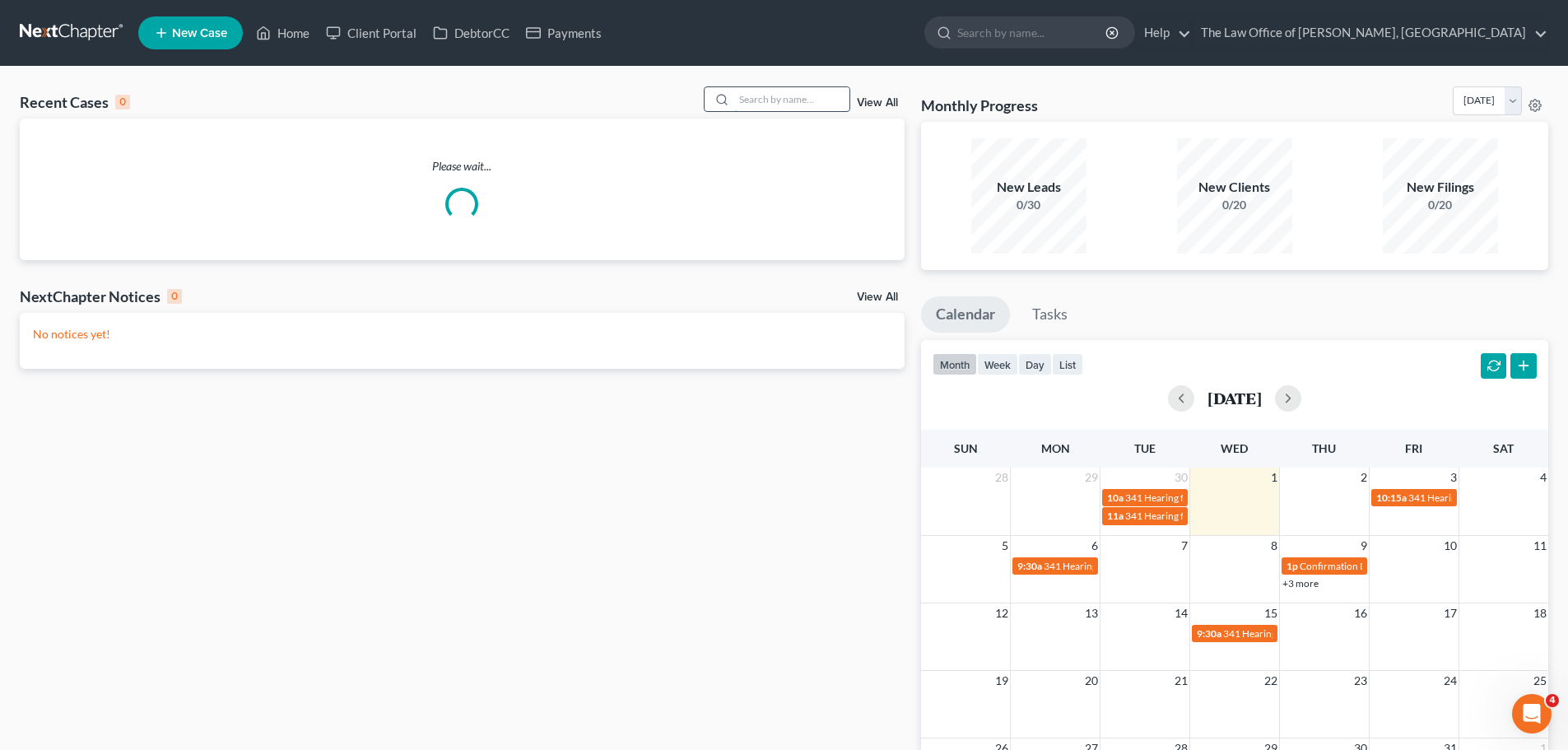
click at [787, 94] on input "search" at bounding box center [792, 98] width 115 height 24
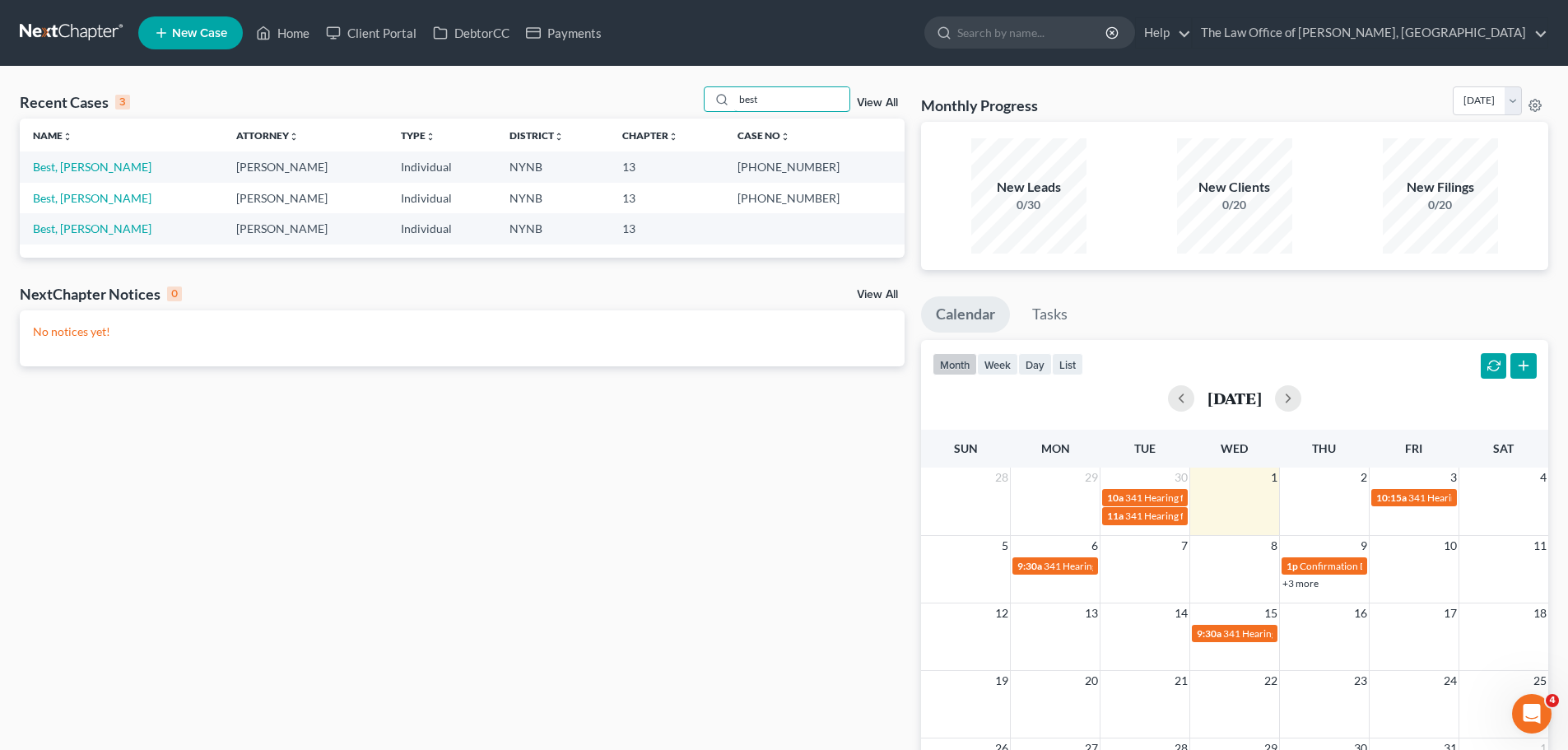
type input "best"
click at [796, 195] on td "[PHONE_NUMBER]" at bounding box center [814, 197] width 180 height 30
copy tr "[PHONE_NUMBER]"
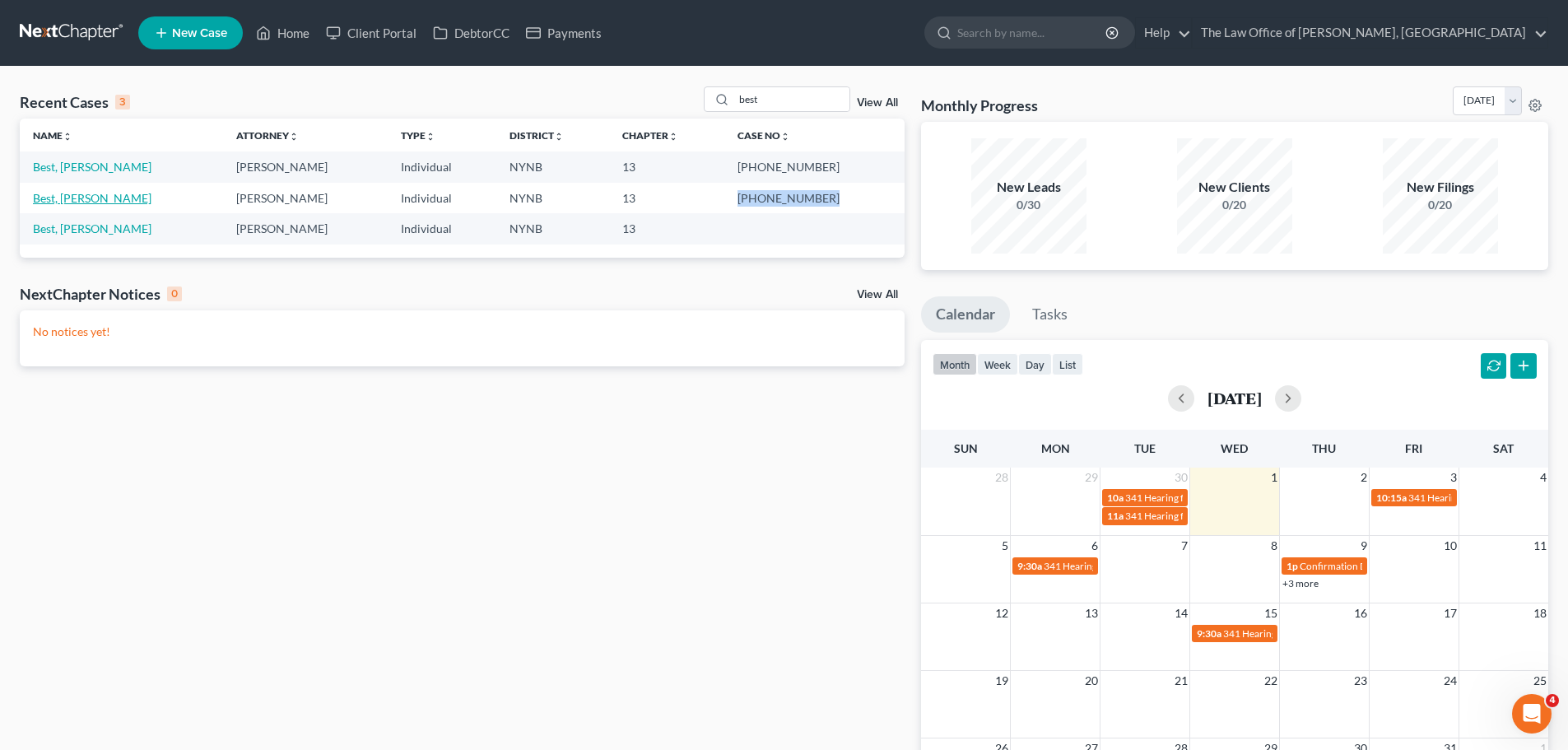
click at [76, 196] on link "Best, [PERSON_NAME]" at bounding box center [92, 197] width 118 height 14
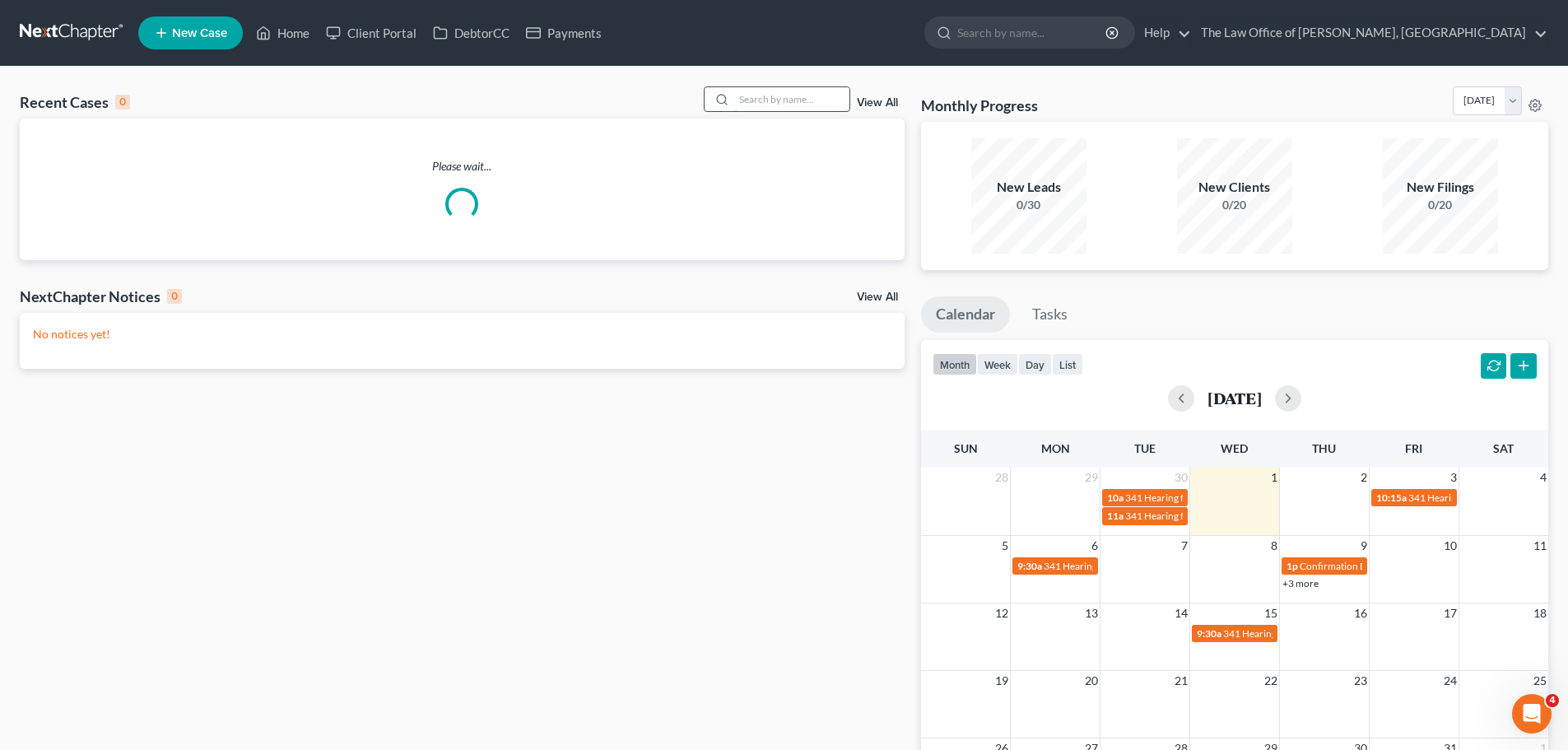
click at [789, 99] on input "search" at bounding box center [792, 98] width 115 height 24
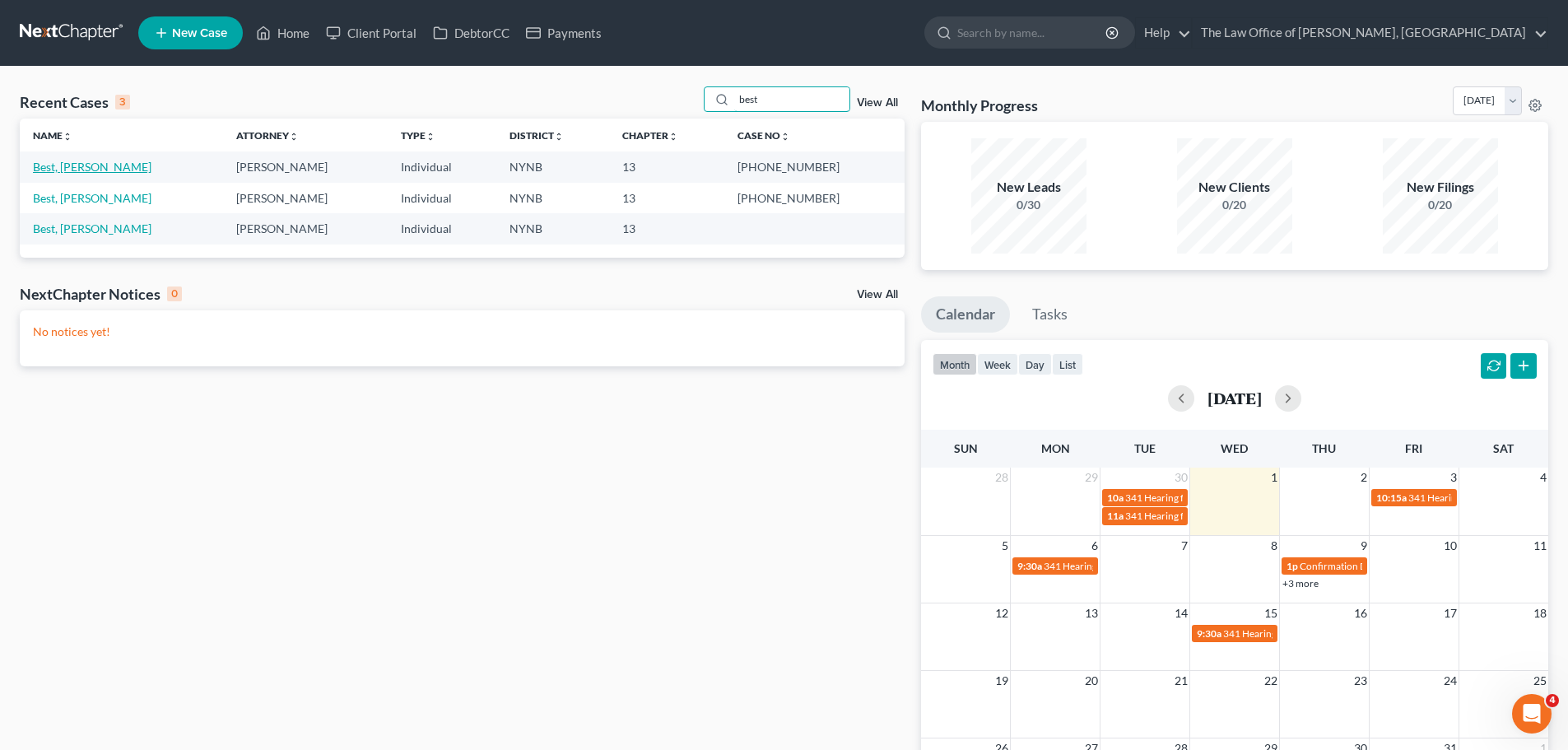
type input "best"
click at [65, 166] on link "Best, [PERSON_NAME]" at bounding box center [92, 166] width 118 height 14
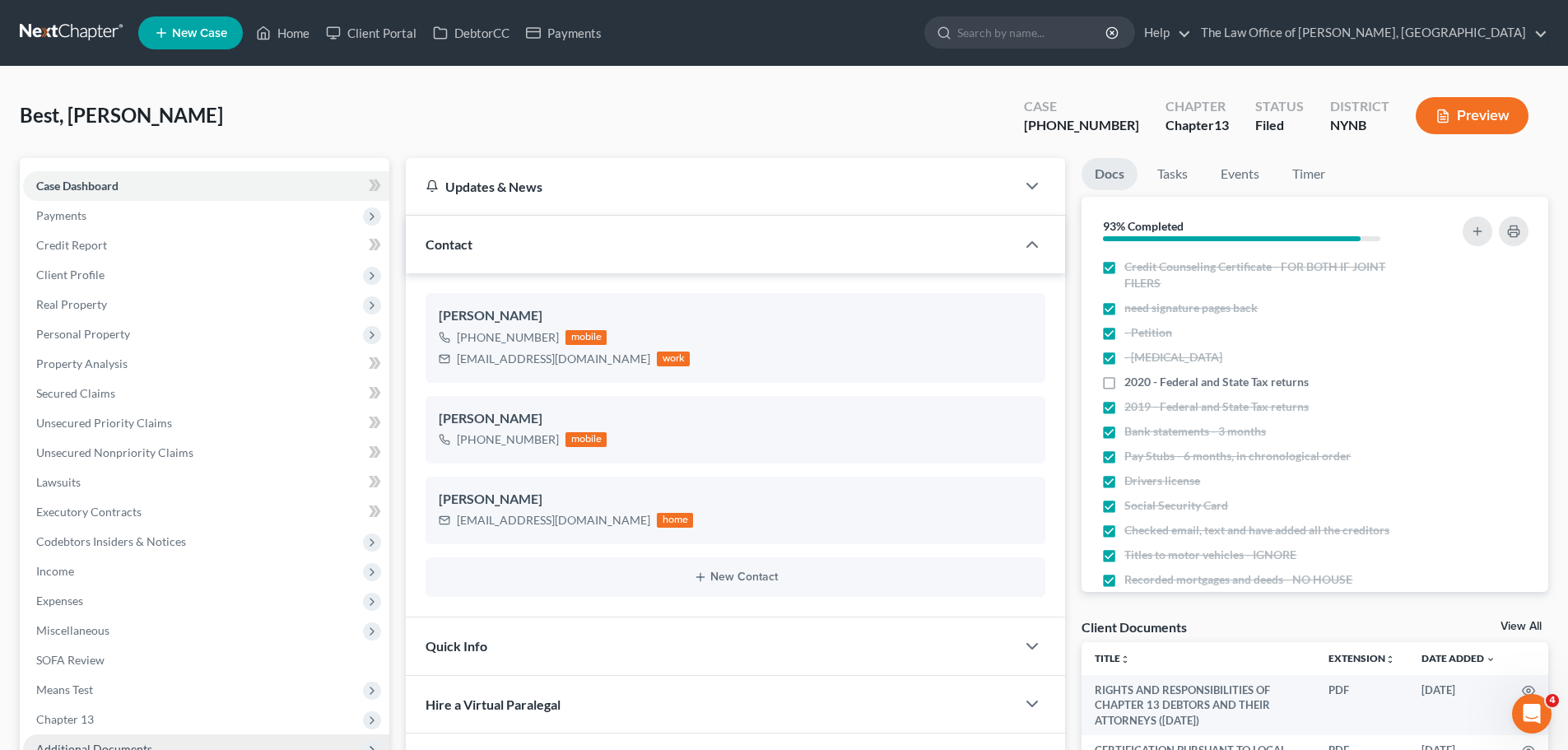
click at [196, 734] on span "Additional Documents" at bounding box center [206, 748] width 366 height 29
click at [176, 734] on span "Additional Documents" at bounding box center [206, 748] width 366 height 29
click at [360, 734] on span "Additional Documents" at bounding box center [206, 748] width 366 height 29
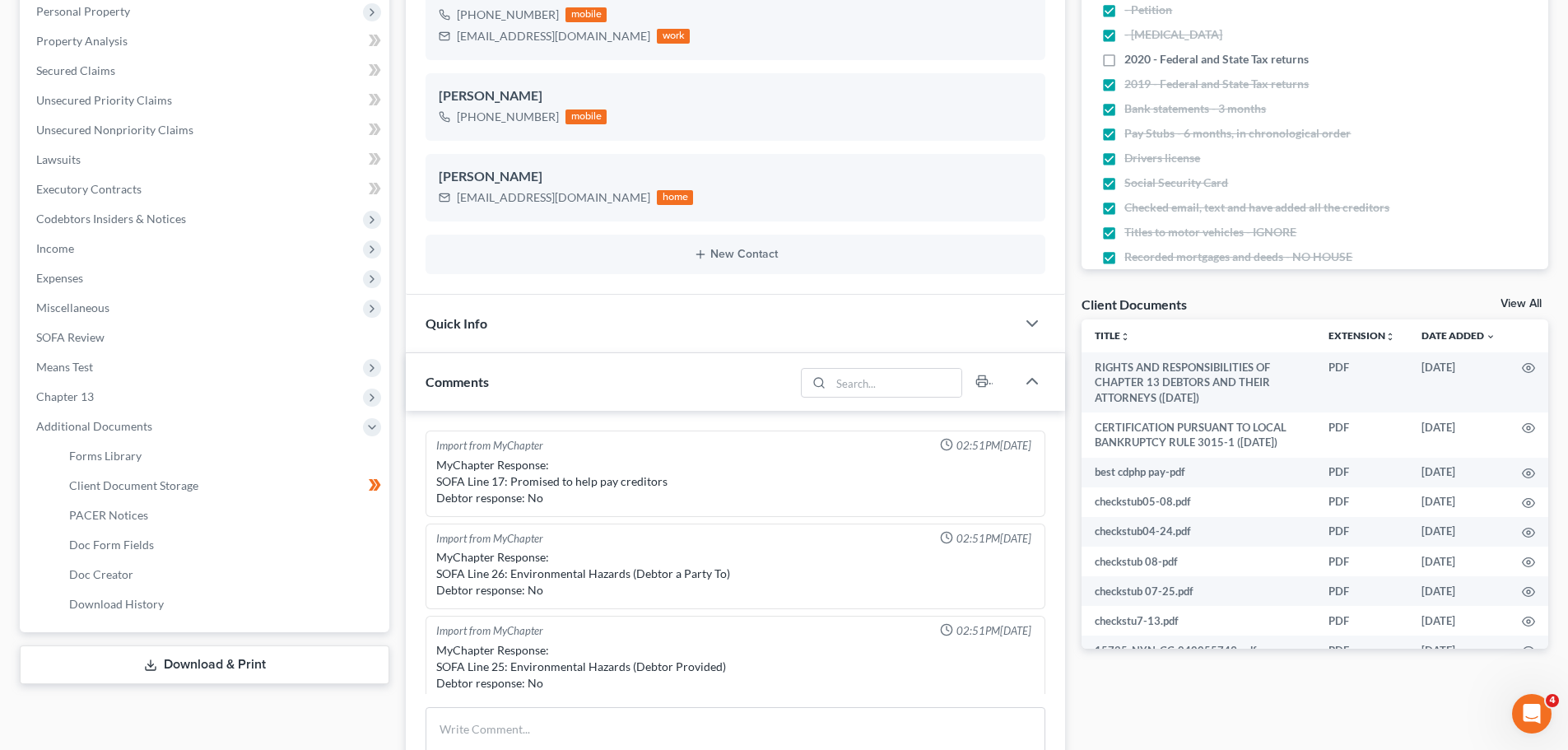
scroll to position [482, 0]
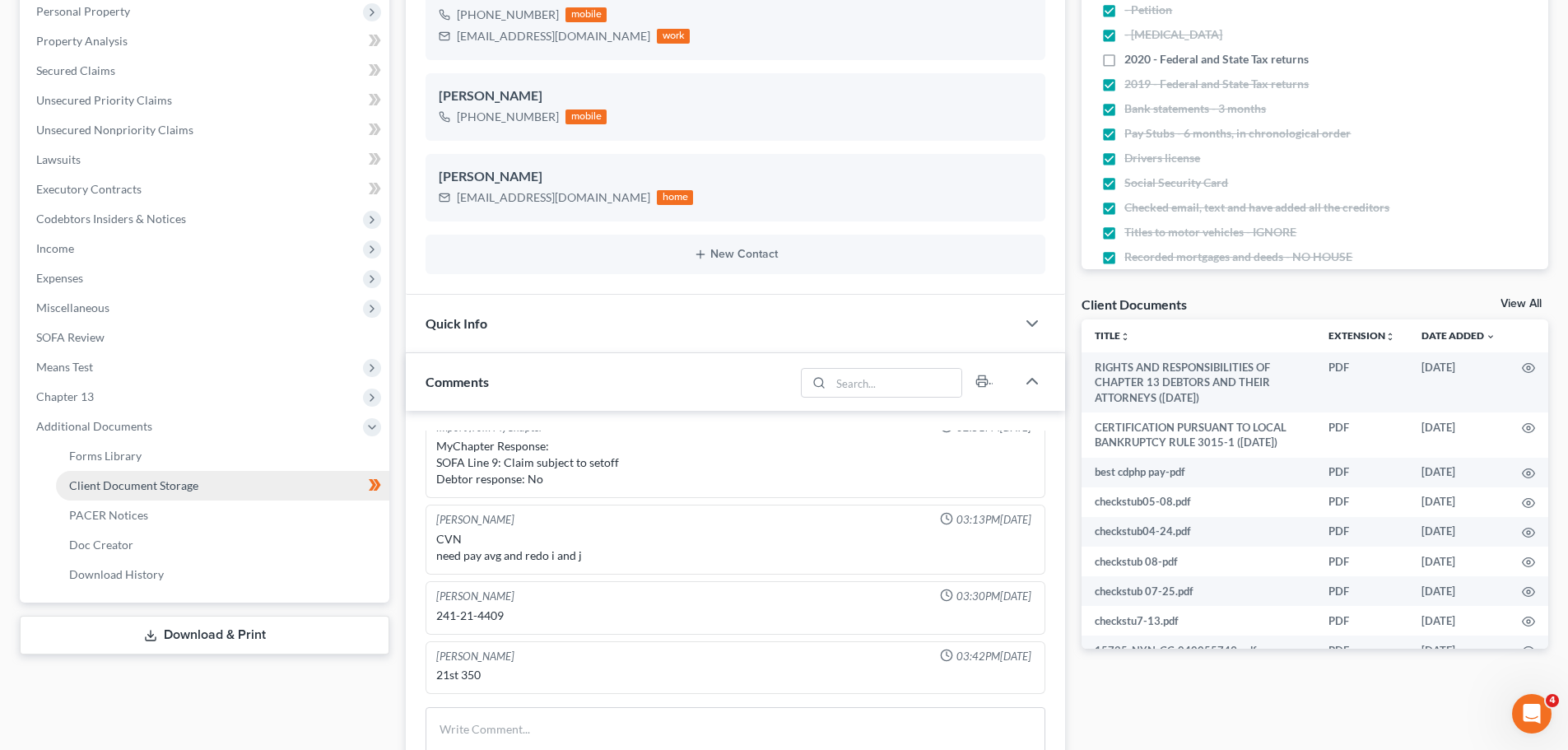
click at [304, 483] on link "Client Document Storage" at bounding box center [222, 485] width 333 height 29
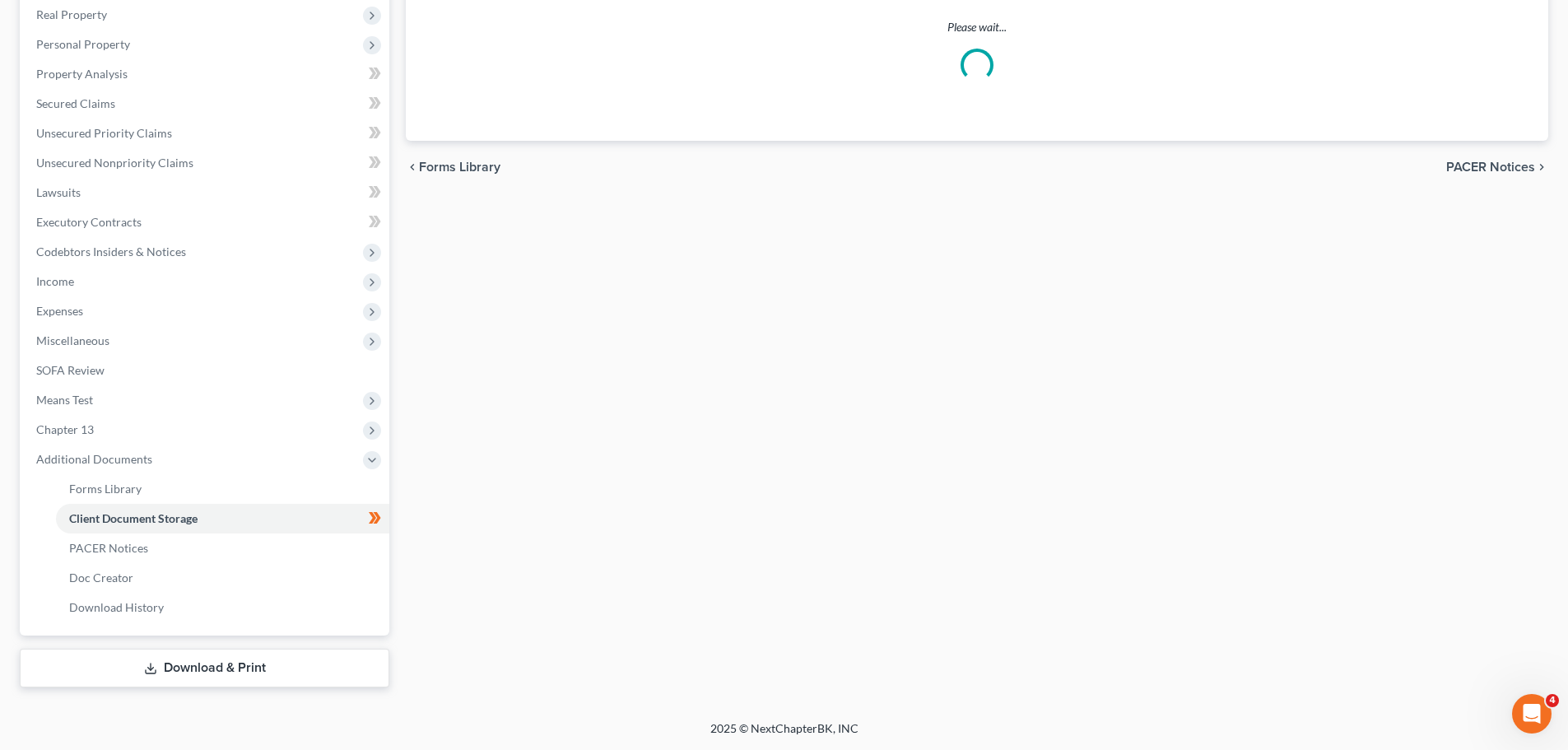
select select "5"
select select "1"
select select "5"
select select "2"
select select "6"
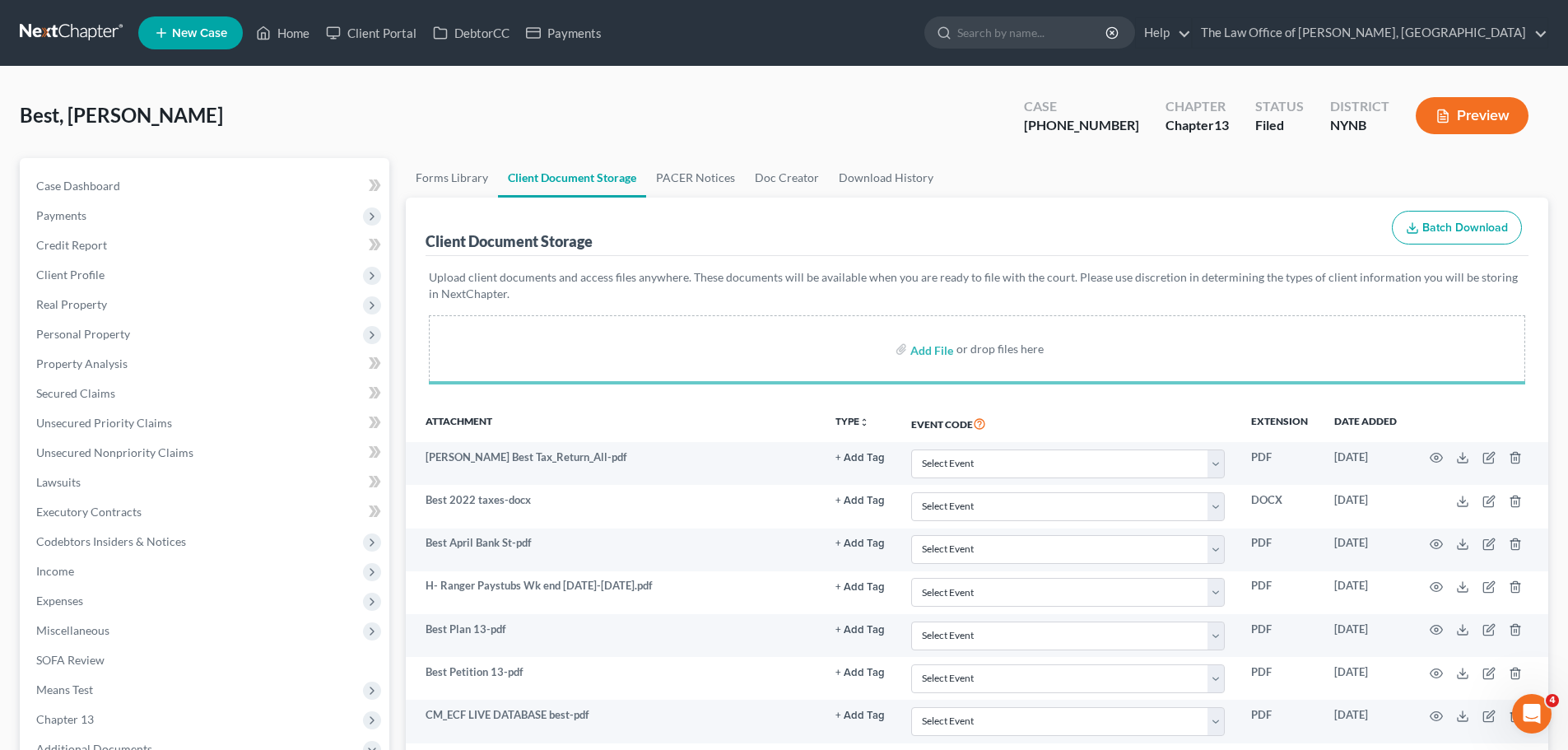
select select "5"
select select "1"
select select "5"
select select "2"
select select "6"
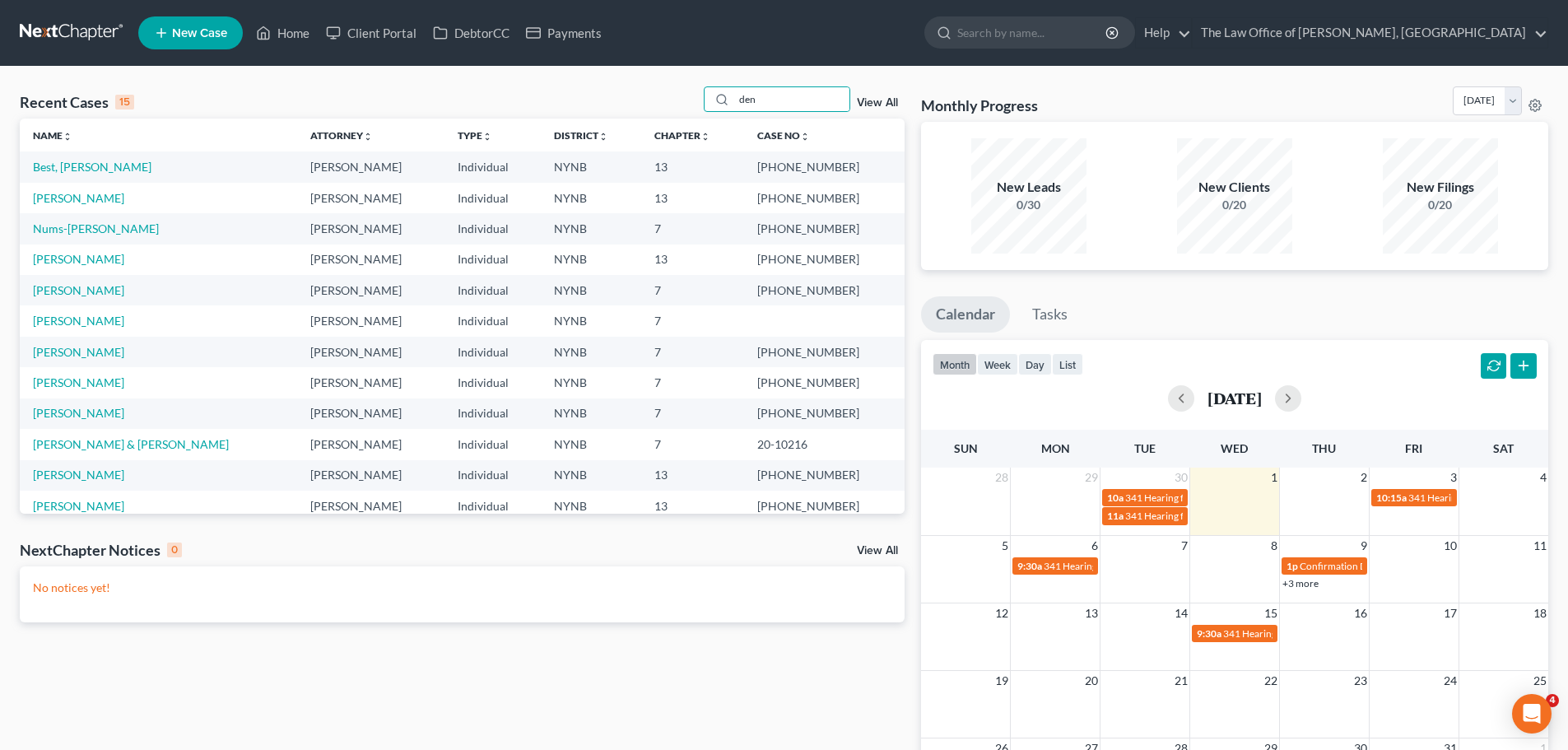
type input "den"
click at [80, 163] on link "Best, [PERSON_NAME]" at bounding box center [92, 166] width 118 height 14
select select "6"
click at [775, 107] on input "search" at bounding box center [792, 98] width 115 height 24
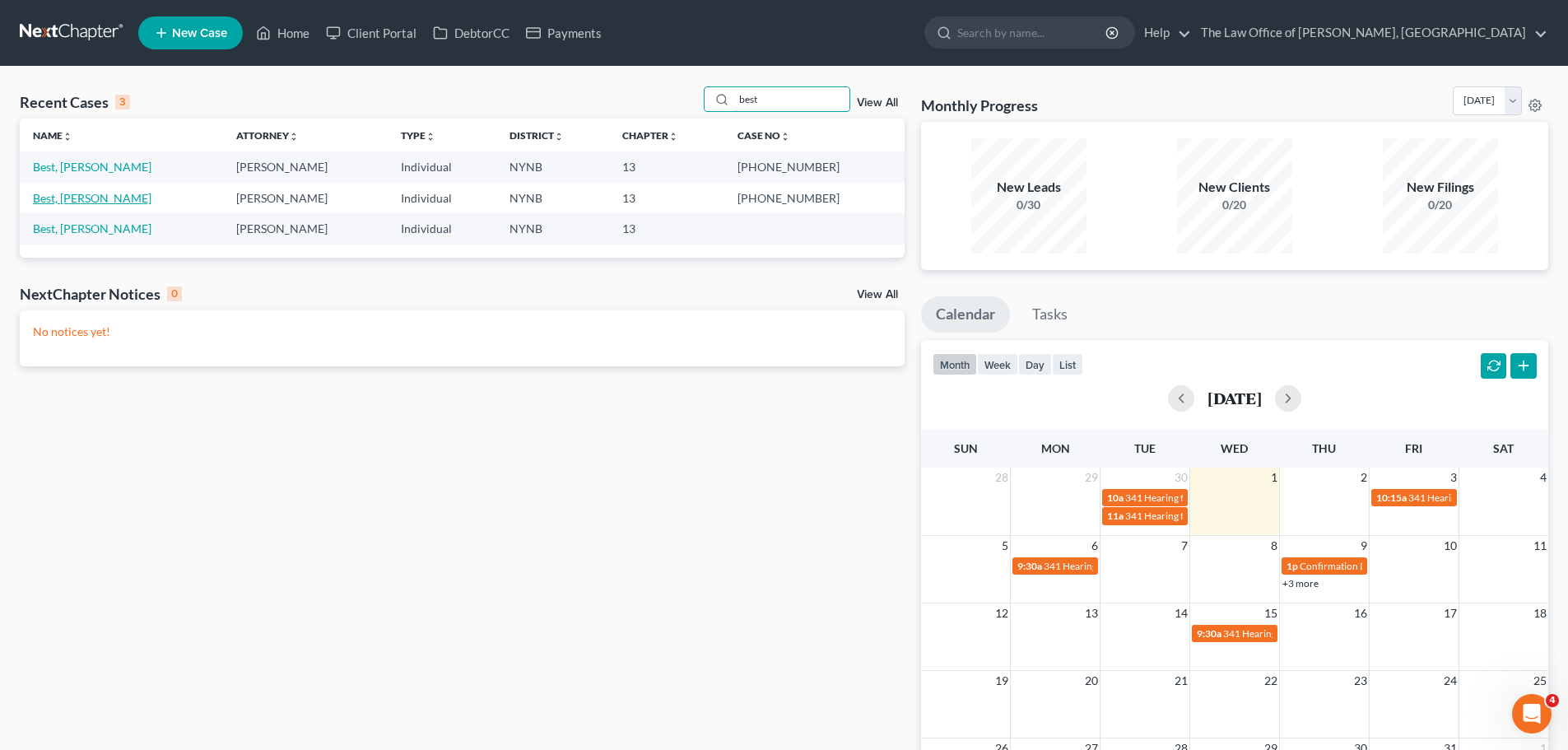
type input "best"
click at [74, 199] on link "Best, [PERSON_NAME]" at bounding box center [92, 197] width 118 height 14
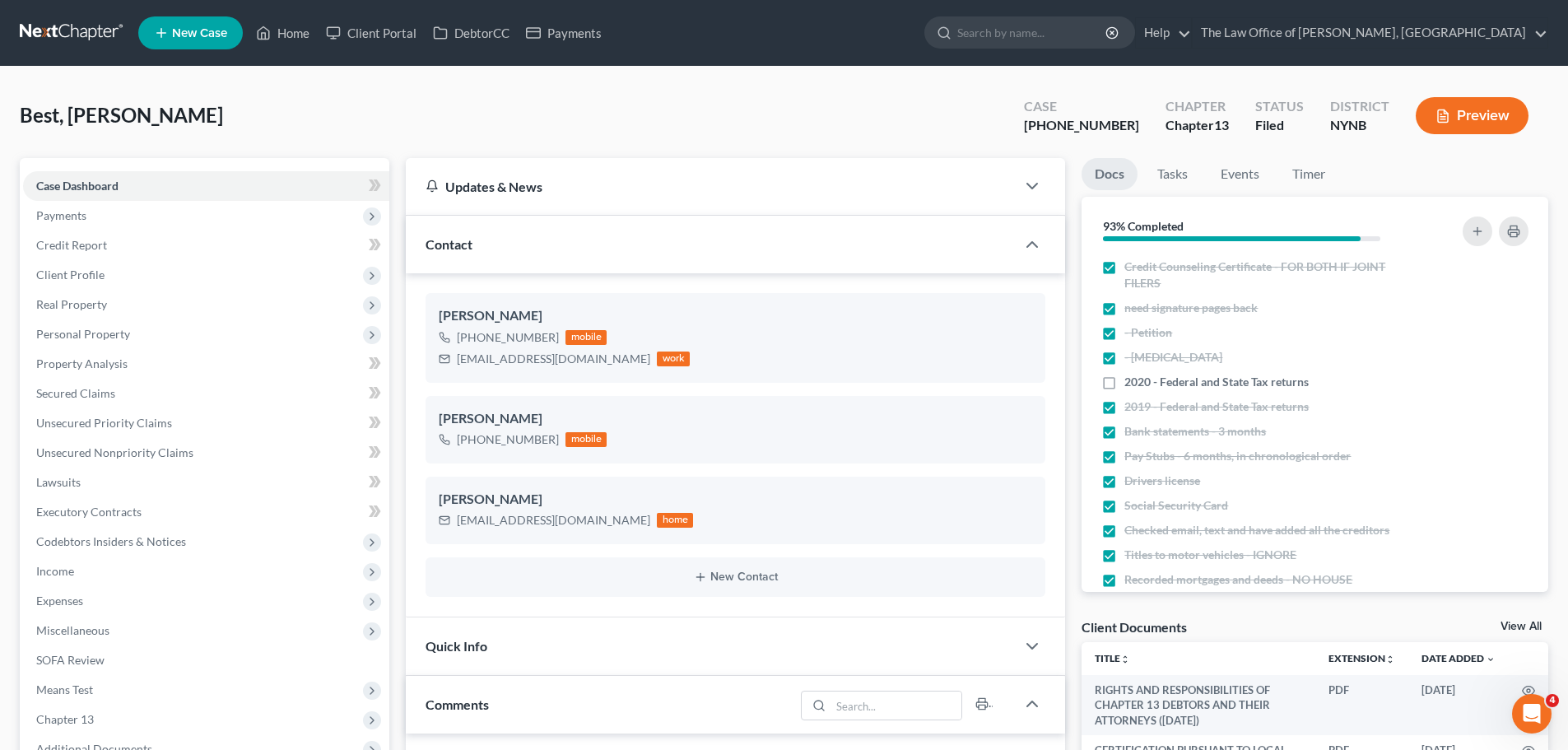
click at [99, 36] on link at bounding box center [73, 32] width 106 height 29
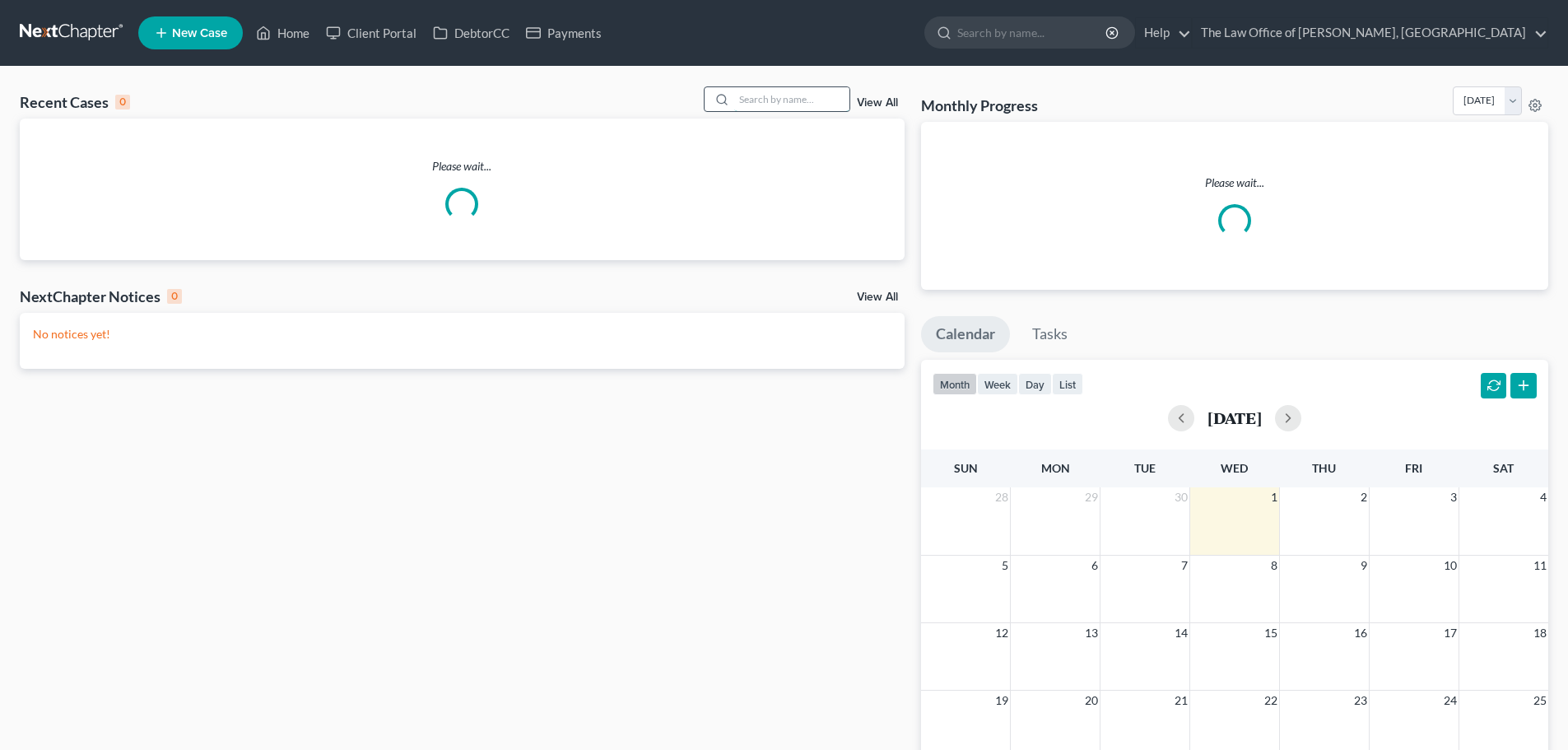
click at [775, 95] on input "search" at bounding box center [792, 98] width 115 height 24
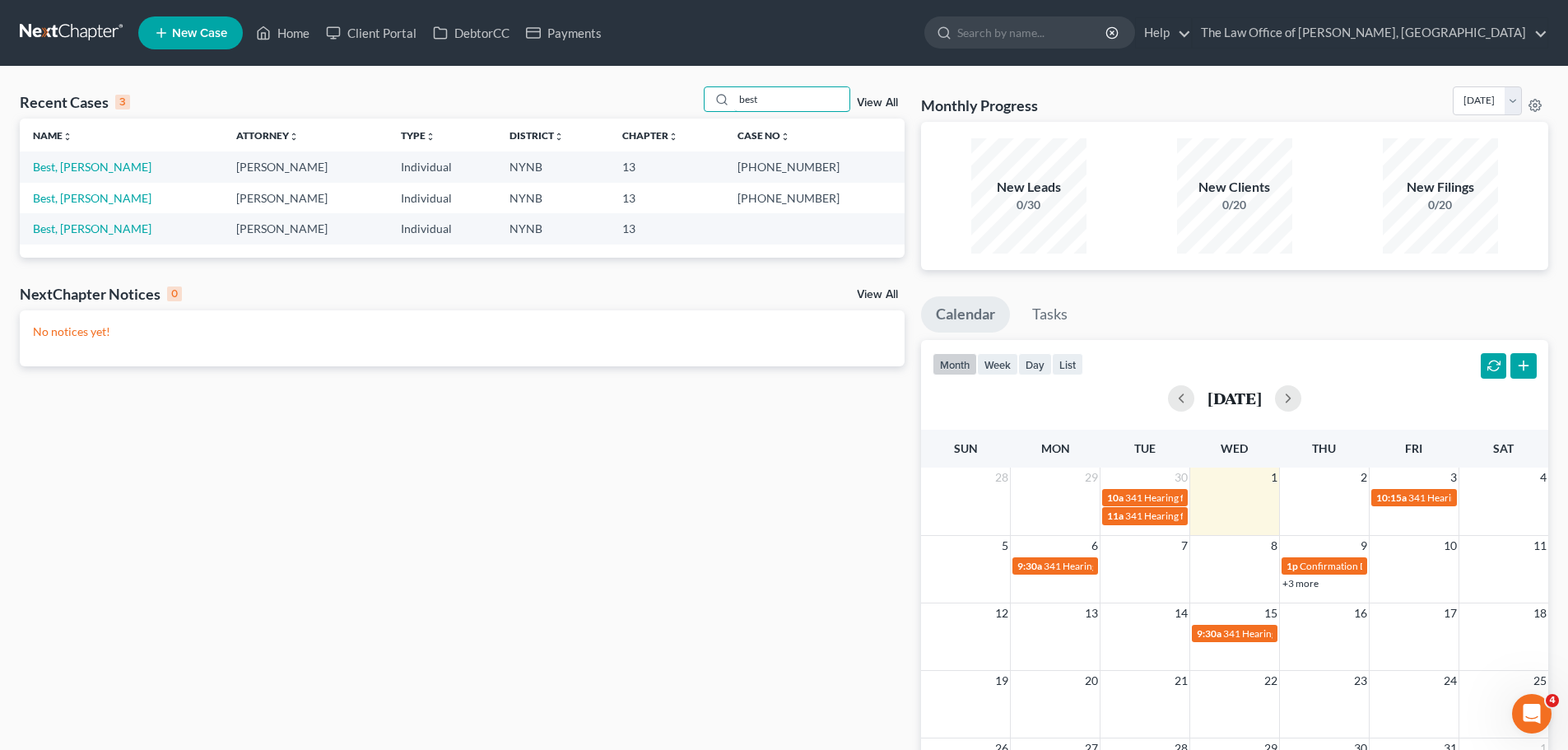
type input "best"
click at [796, 165] on td "[PHONE_NUMBER]" at bounding box center [814, 166] width 180 height 30
copy tr "[PHONE_NUMBER]"
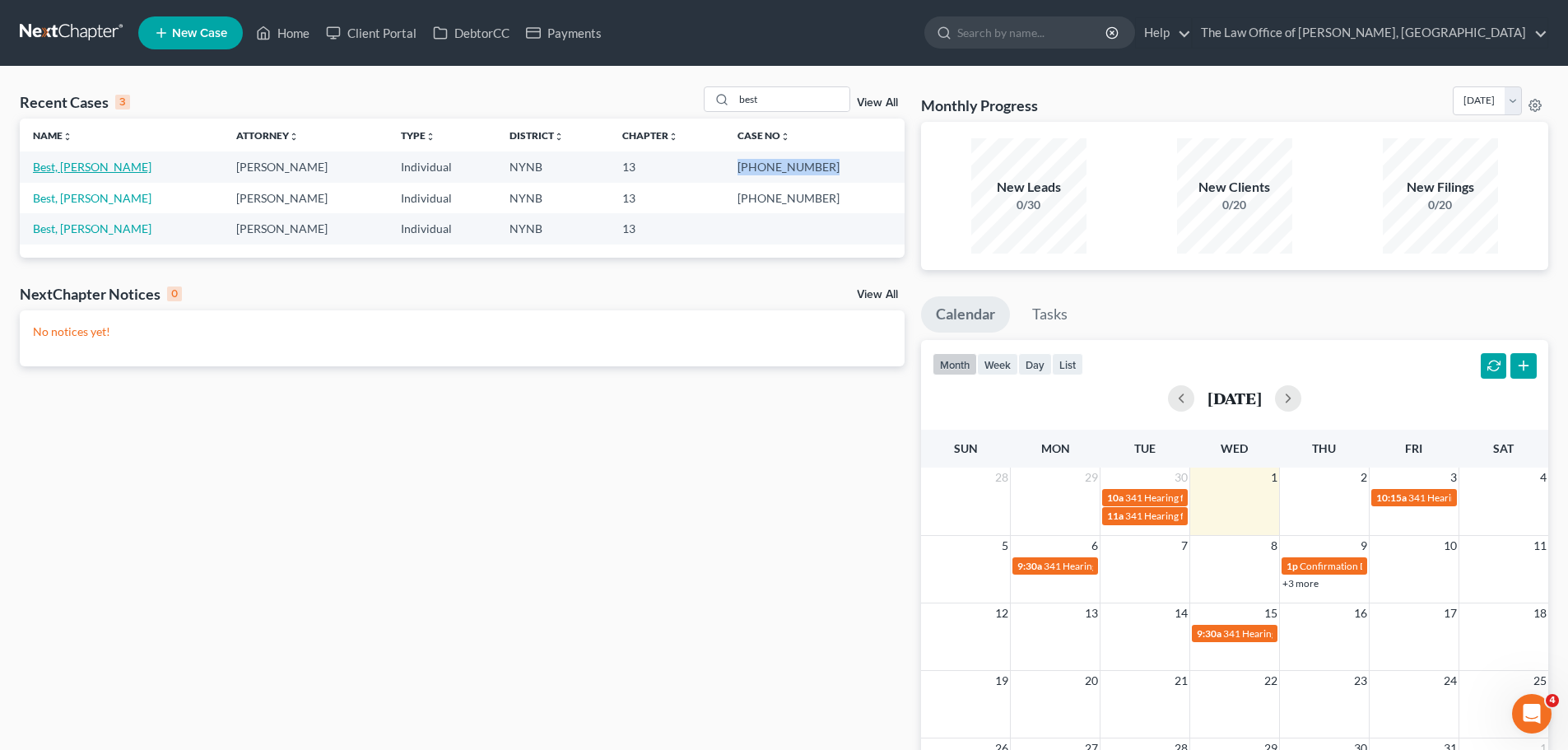
click at [80, 172] on link "Best, [PERSON_NAME]" at bounding box center [92, 166] width 118 height 14
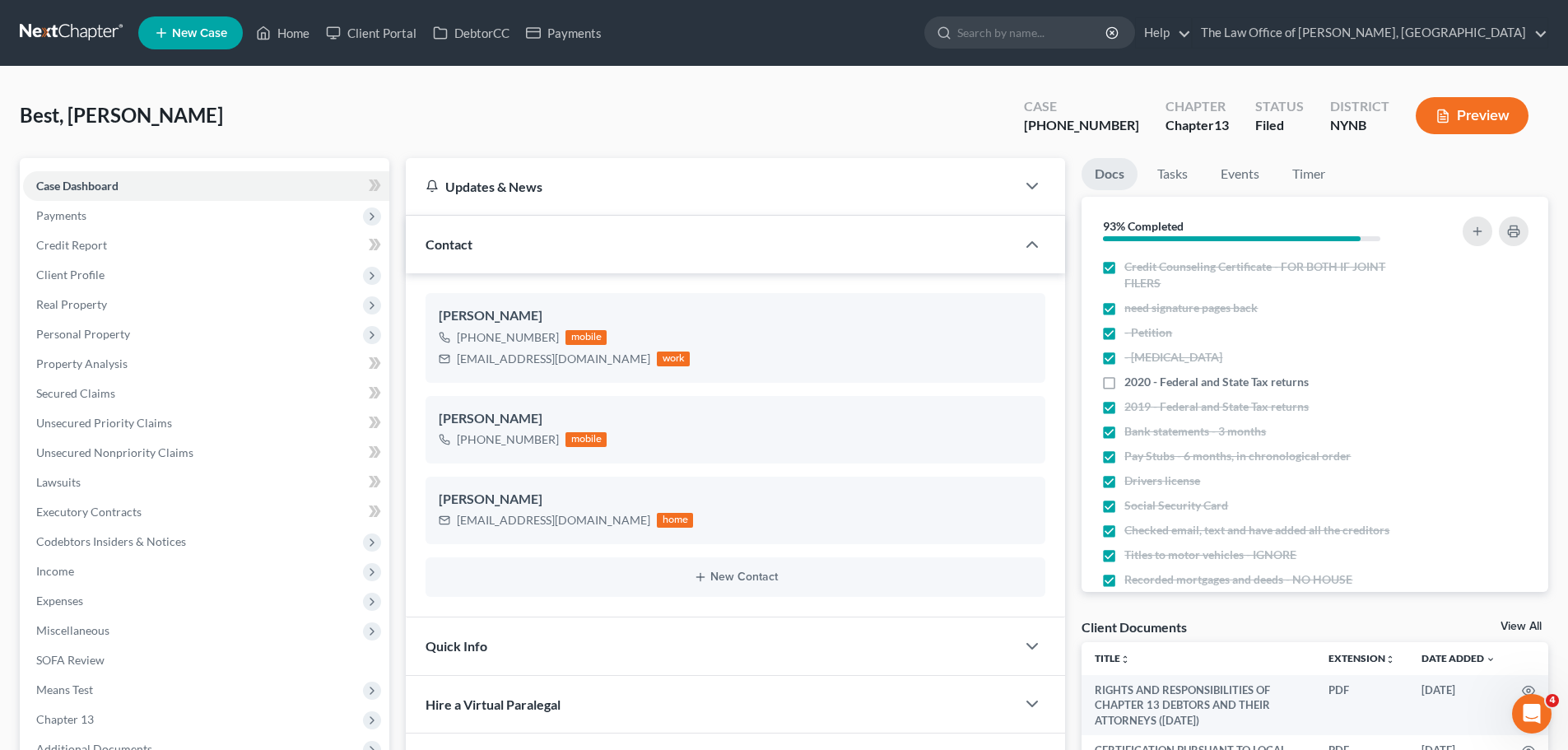
click at [110, 741] on span "Additional Documents" at bounding box center [94, 748] width 116 height 14
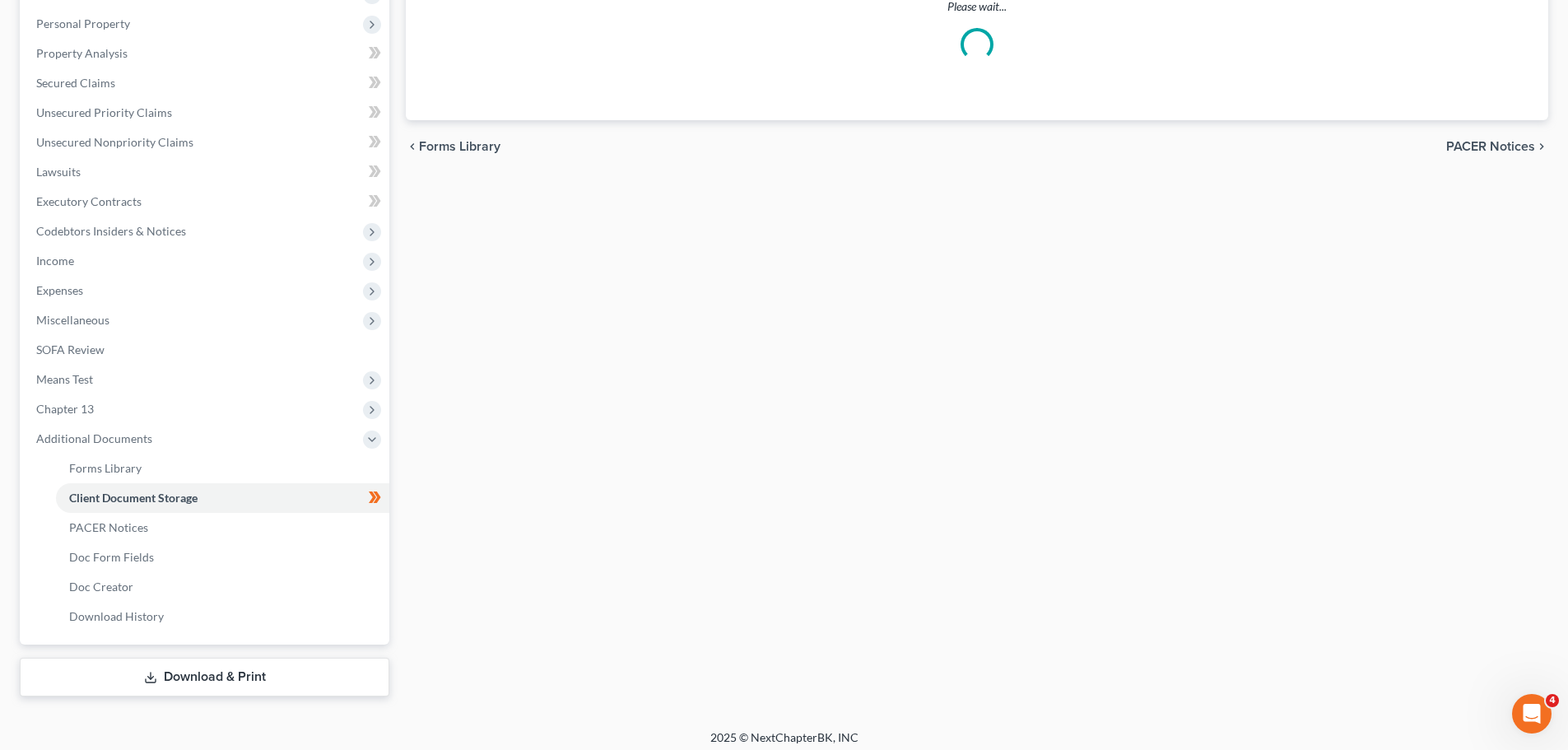
select select "5"
select select "1"
select select "5"
select select "2"
select select "6"
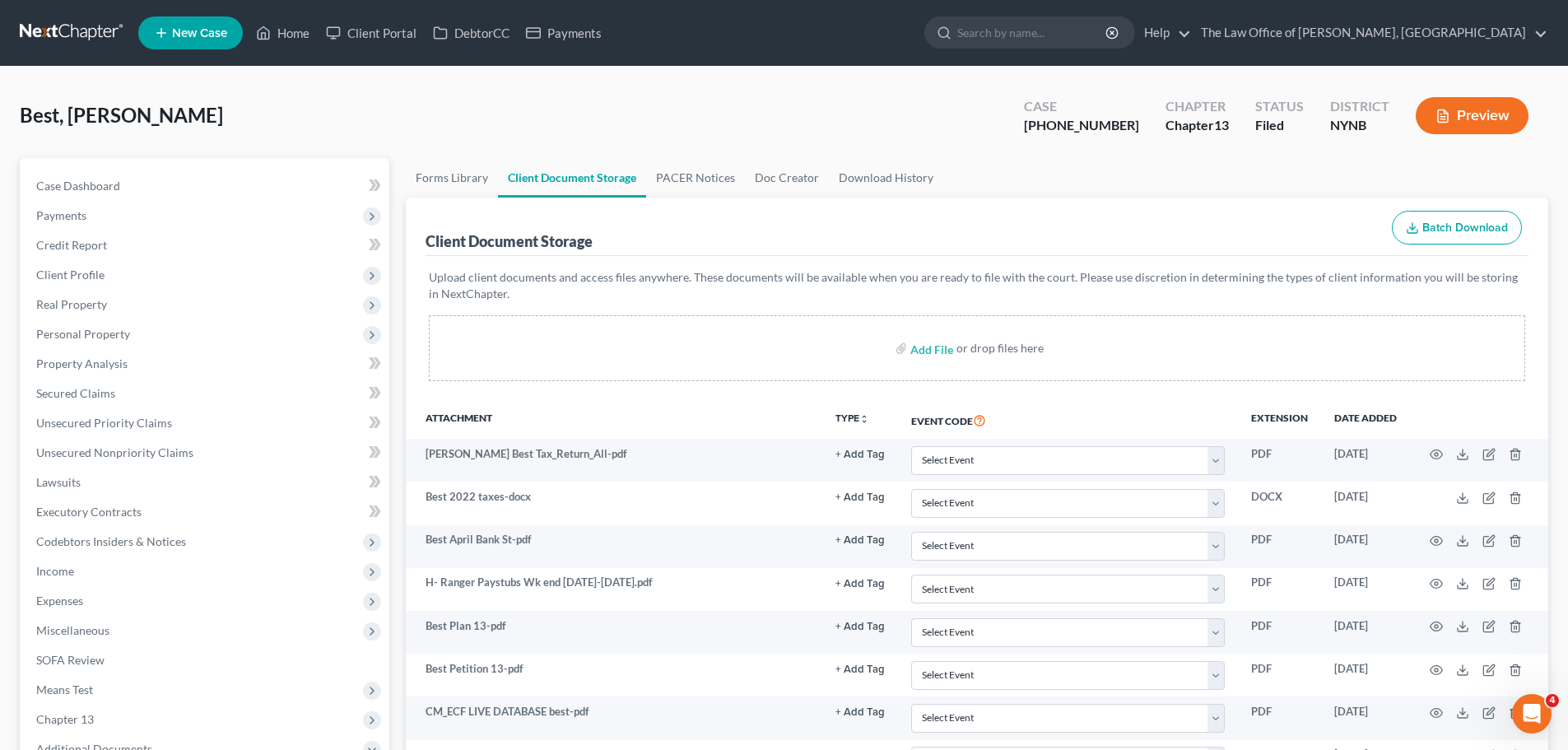
click at [48, 27] on link at bounding box center [73, 32] width 106 height 29
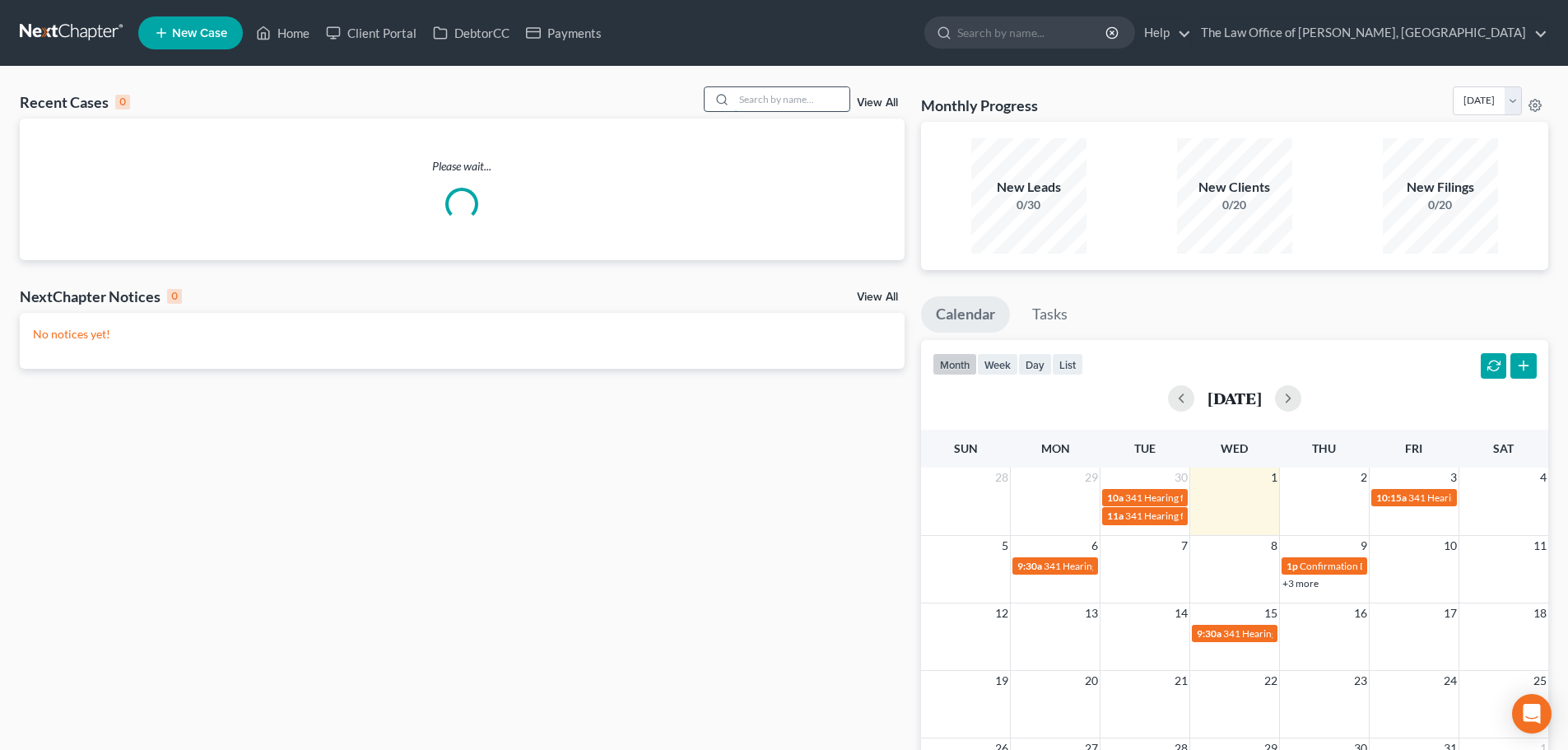
click at [800, 103] on input "search" at bounding box center [792, 98] width 115 height 24
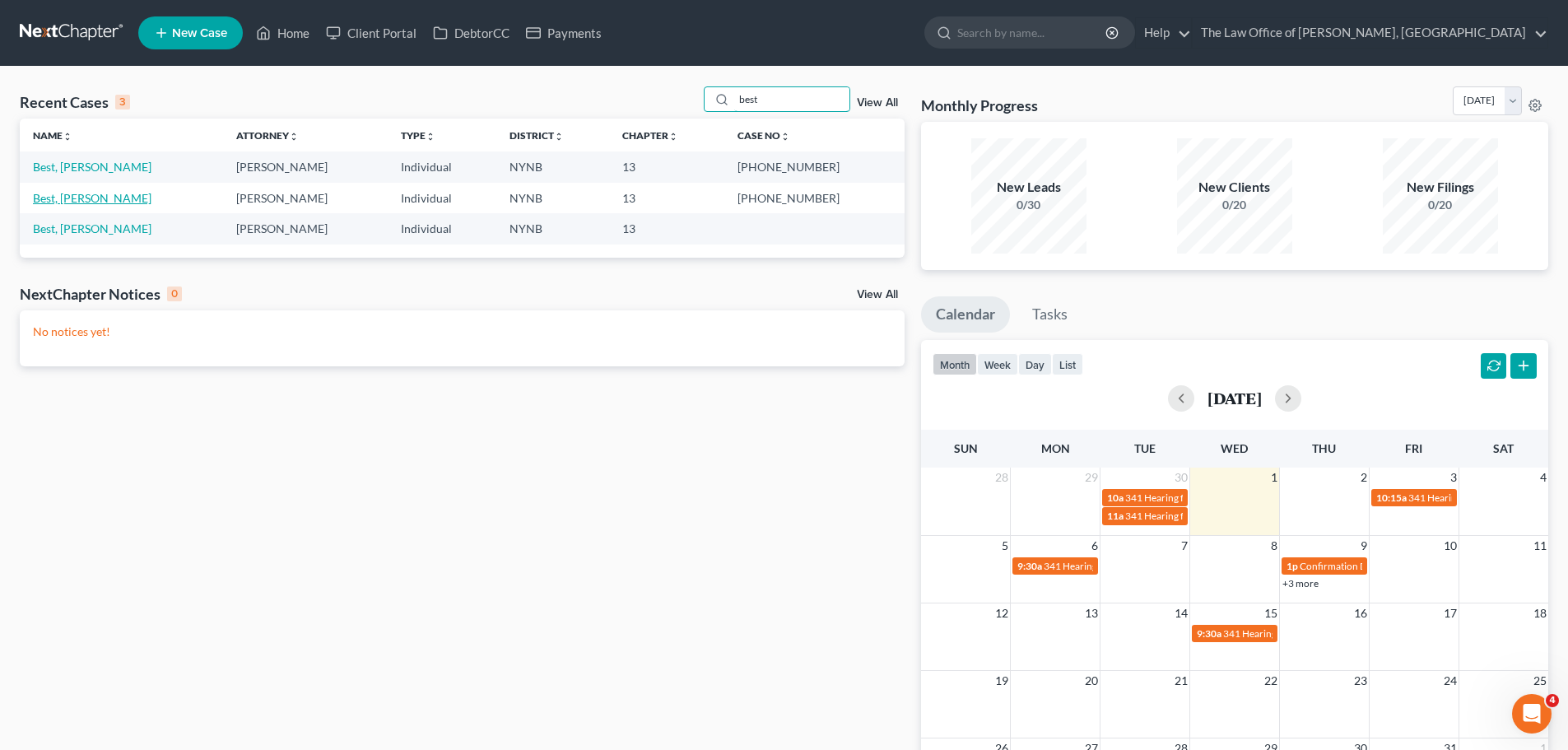
type input "best"
click at [85, 201] on link "Best, [PERSON_NAME]" at bounding box center [92, 197] width 118 height 14
select select "6"
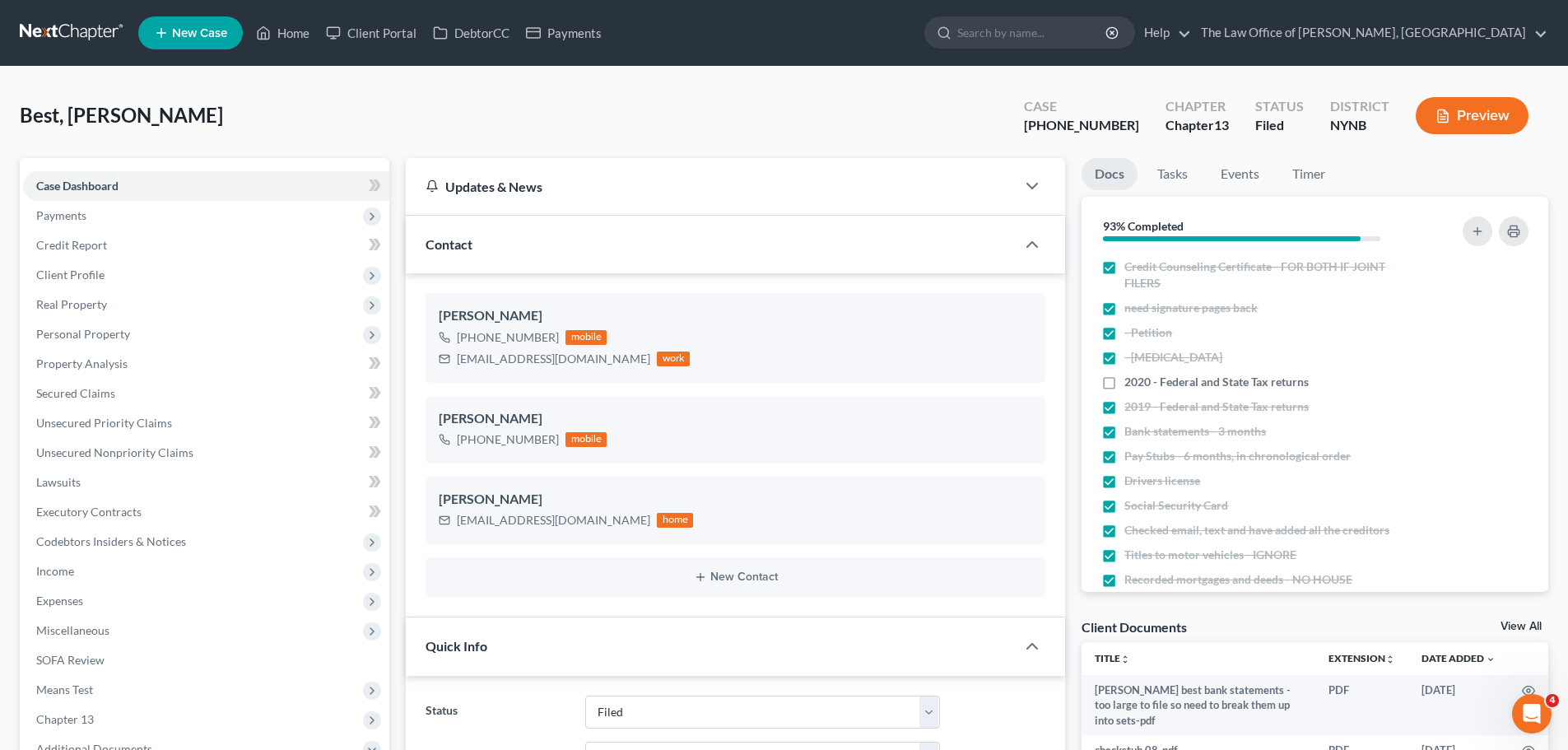
scroll to position [576, 0]
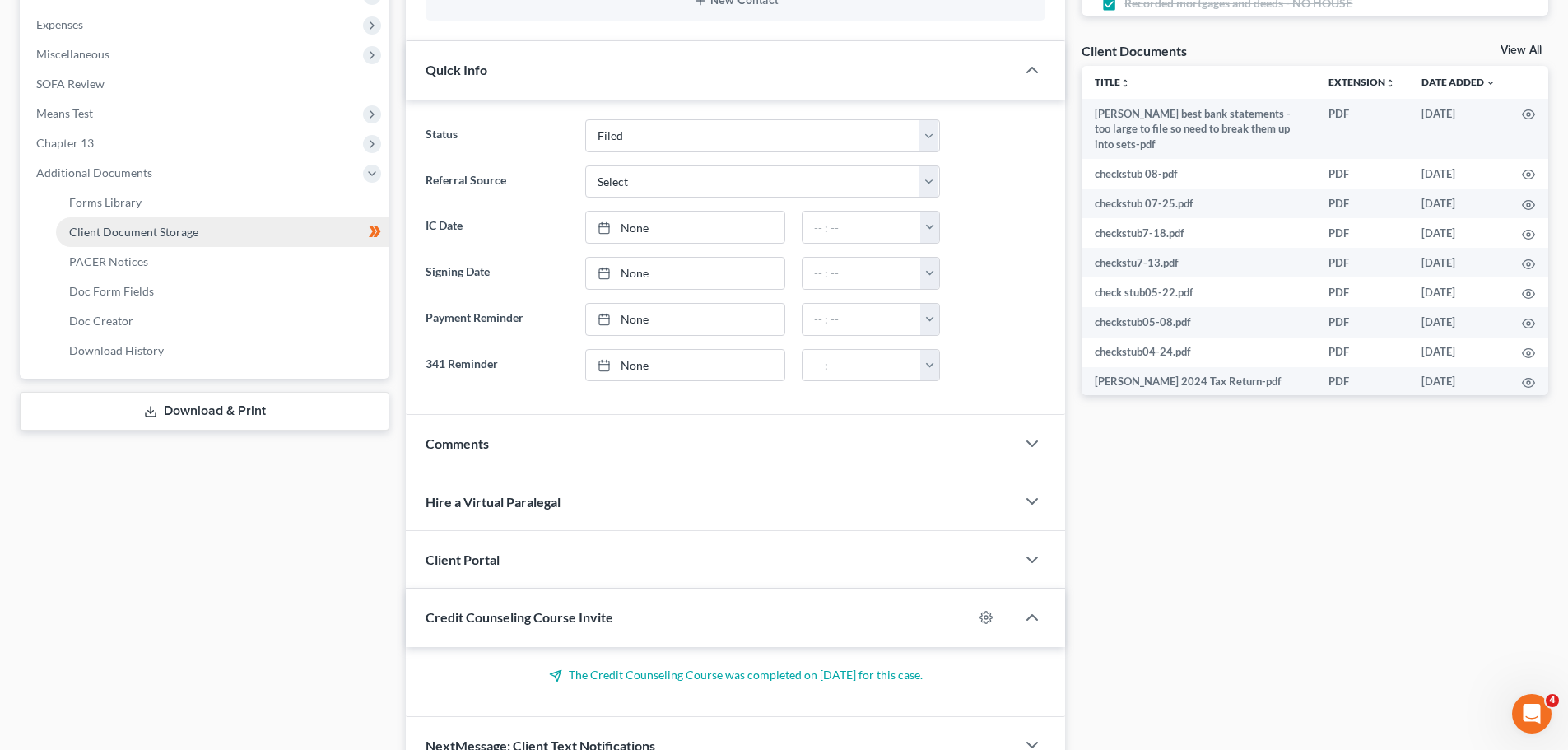
click at [259, 232] on link "Client Document Storage" at bounding box center [222, 231] width 333 height 29
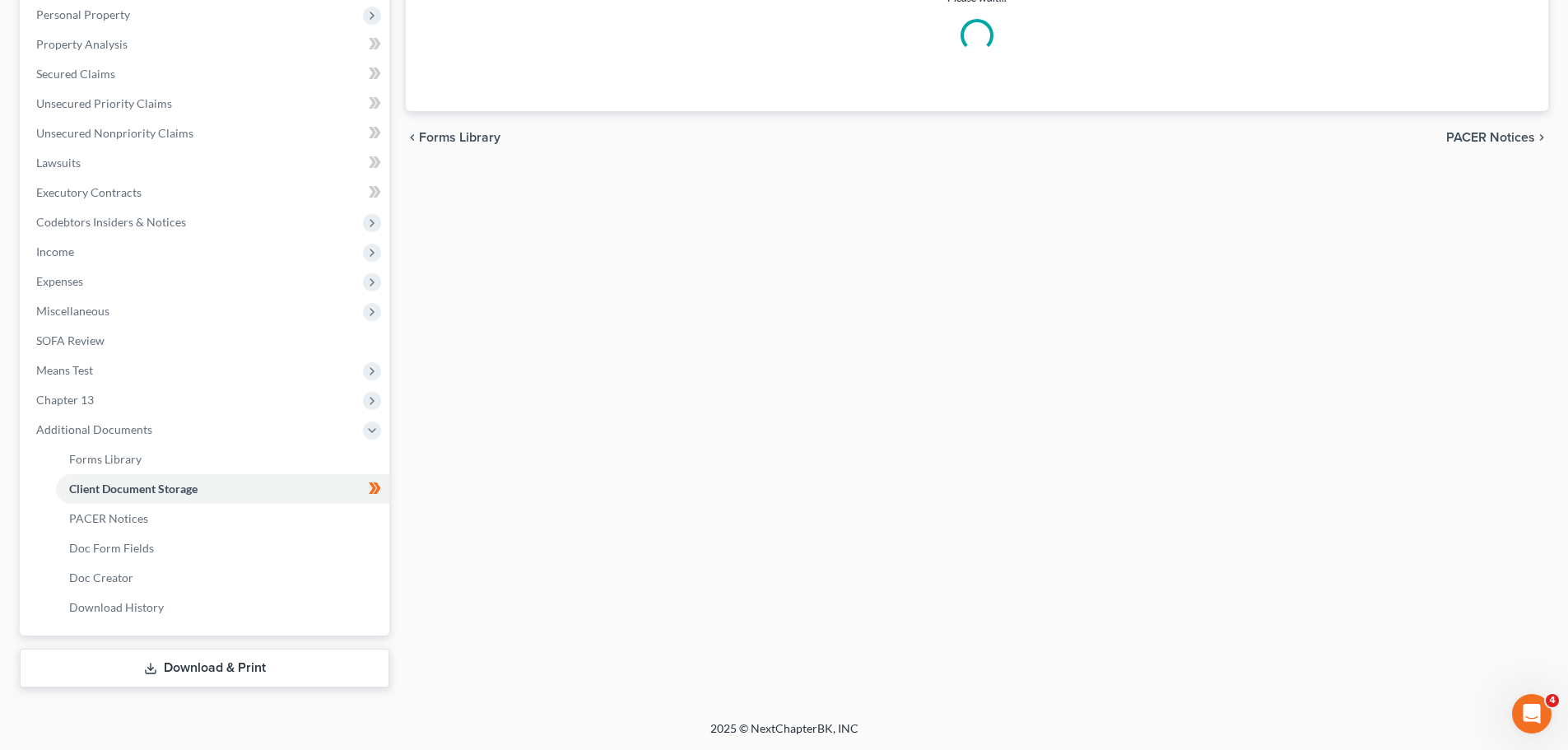
scroll to position [290, 0]
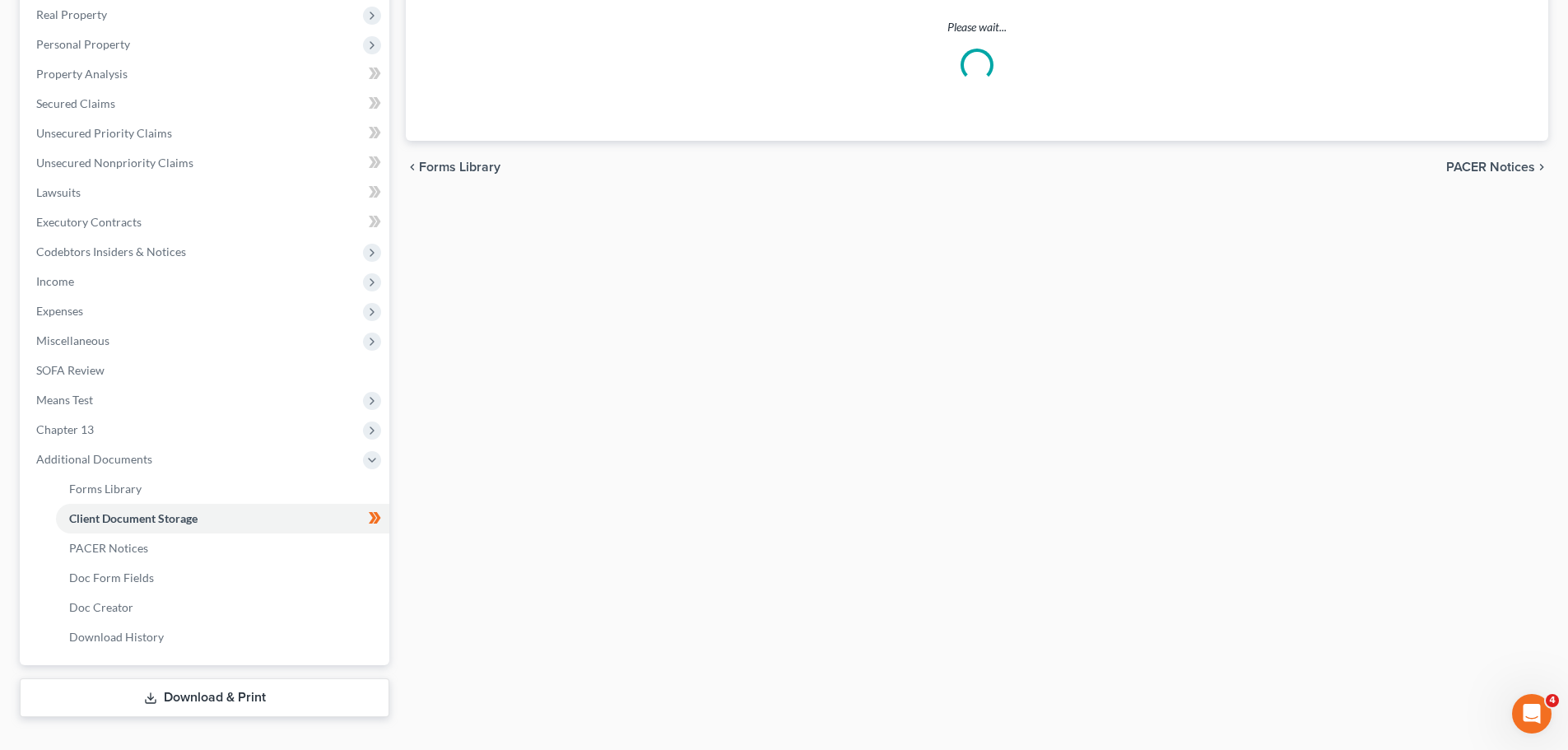
select select "1"
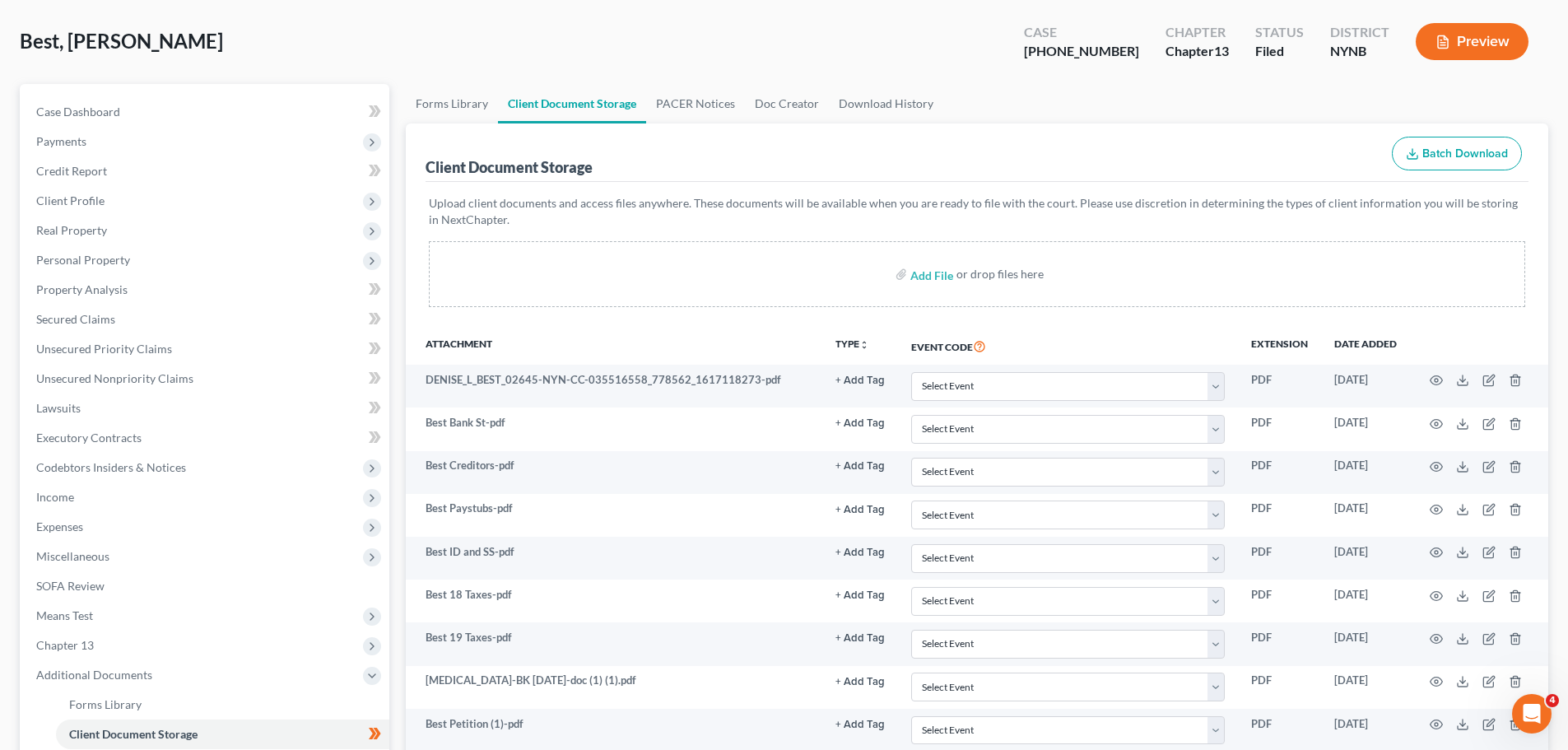
scroll to position [988, 0]
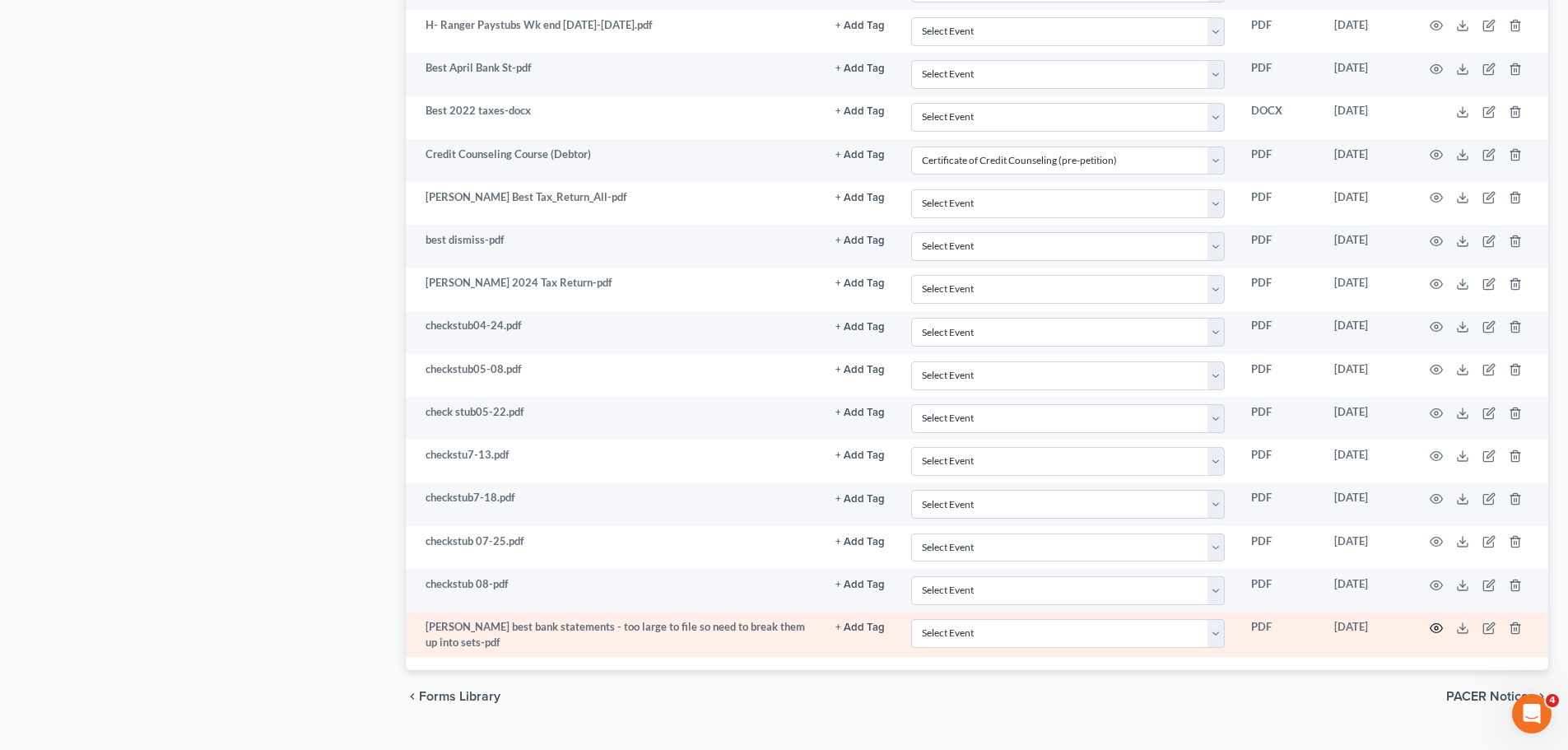
click at [1438, 622] on icon "button" at bounding box center [1436, 628] width 13 height 13
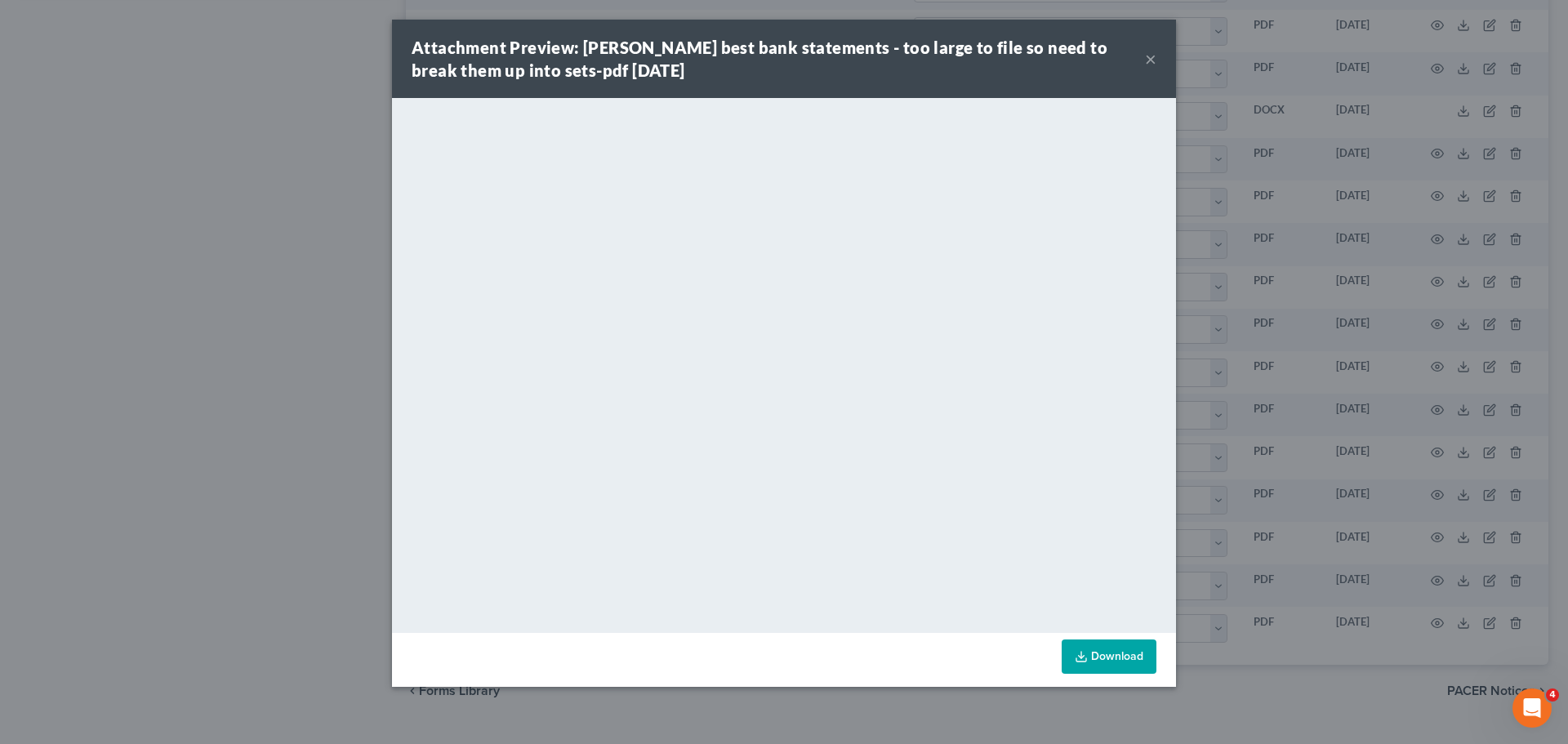
click at [1139, 60] on div "Attachment Preview: [PERSON_NAME] best bank statements - too large to file so n…" at bounding box center [778, 58] width 733 height 46
click at [1148, 55] on button "×" at bounding box center [1151, 58] width 11 height 20
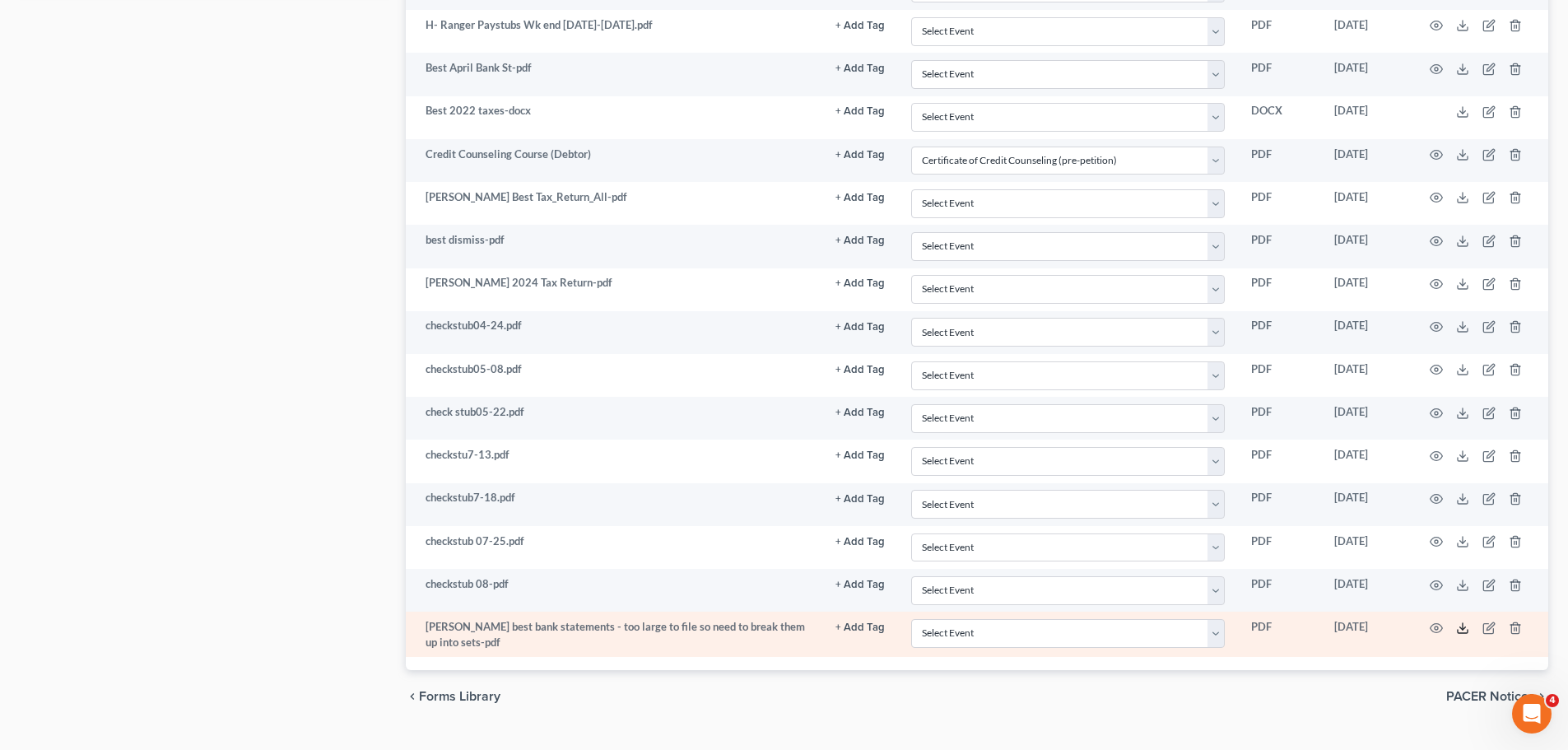
click at [1463, 628] on polyline at bounding box center [1463, 627] width 6 height 3
